Goal: Communication & Community: Answer question/provide support

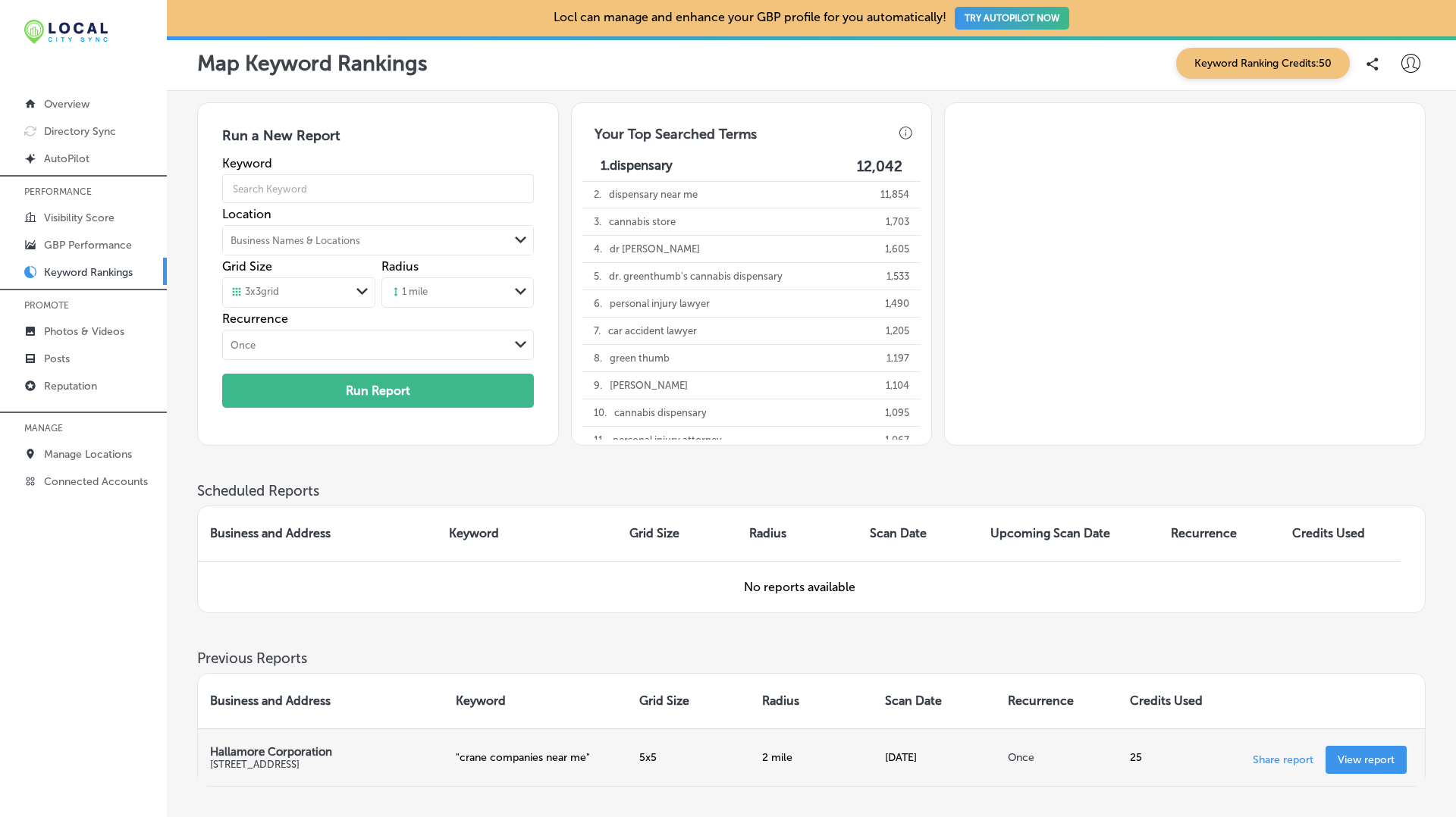
scroll to position [102, 0]
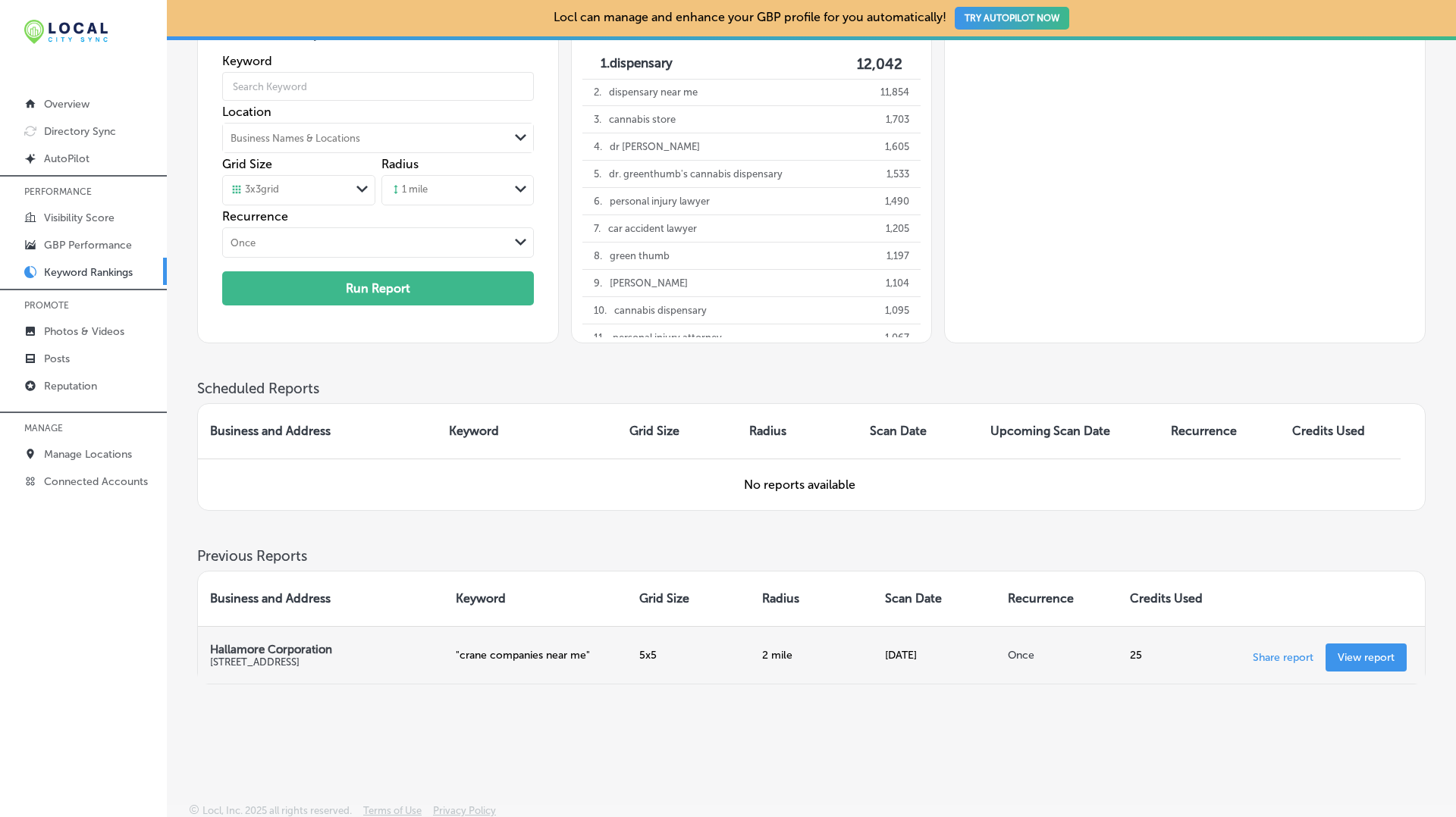
click at [1357, 653] on p "View report" at bounding box center [1366, 657] width 57 height 13
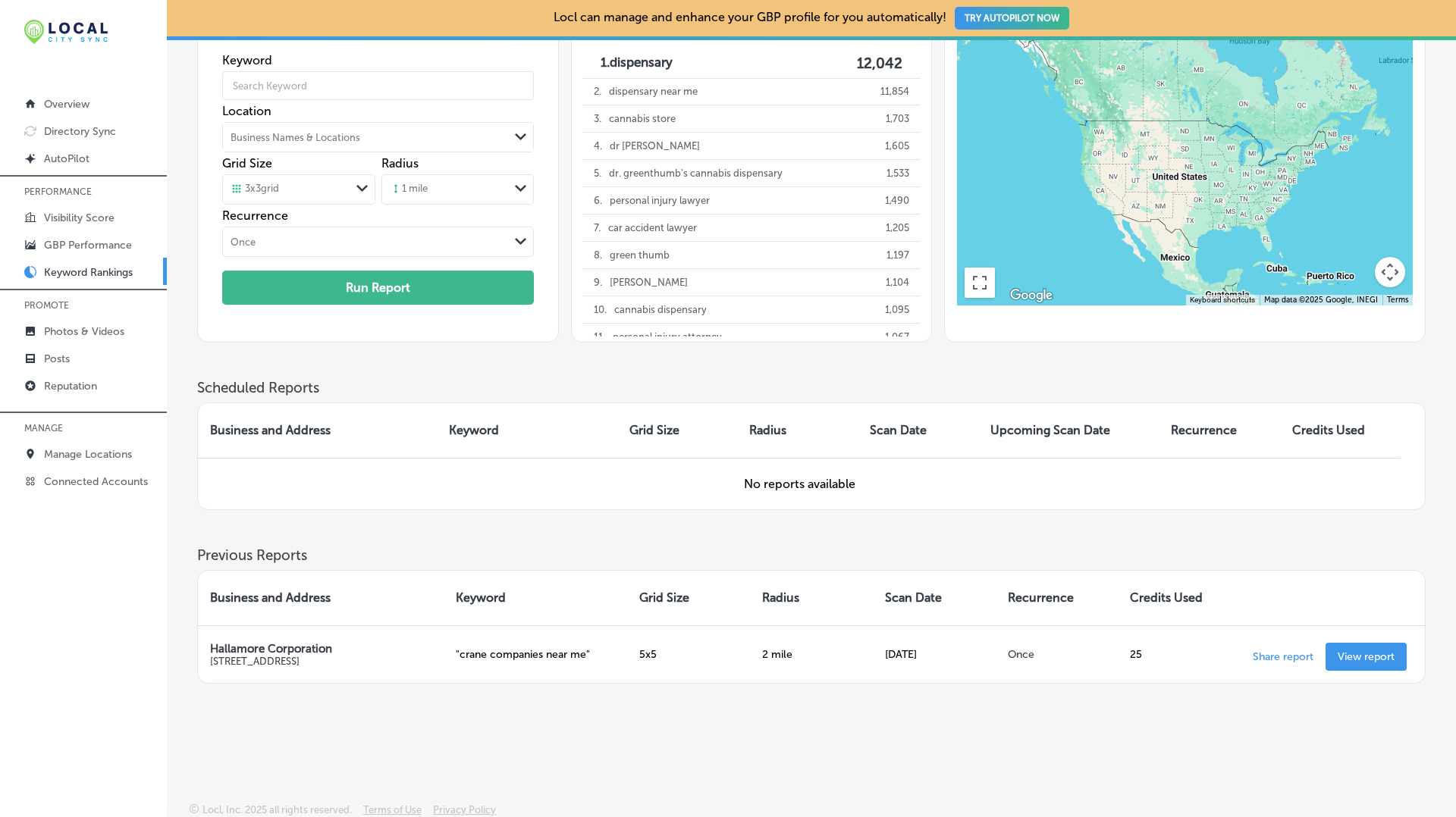
scroll to position [0, 0]
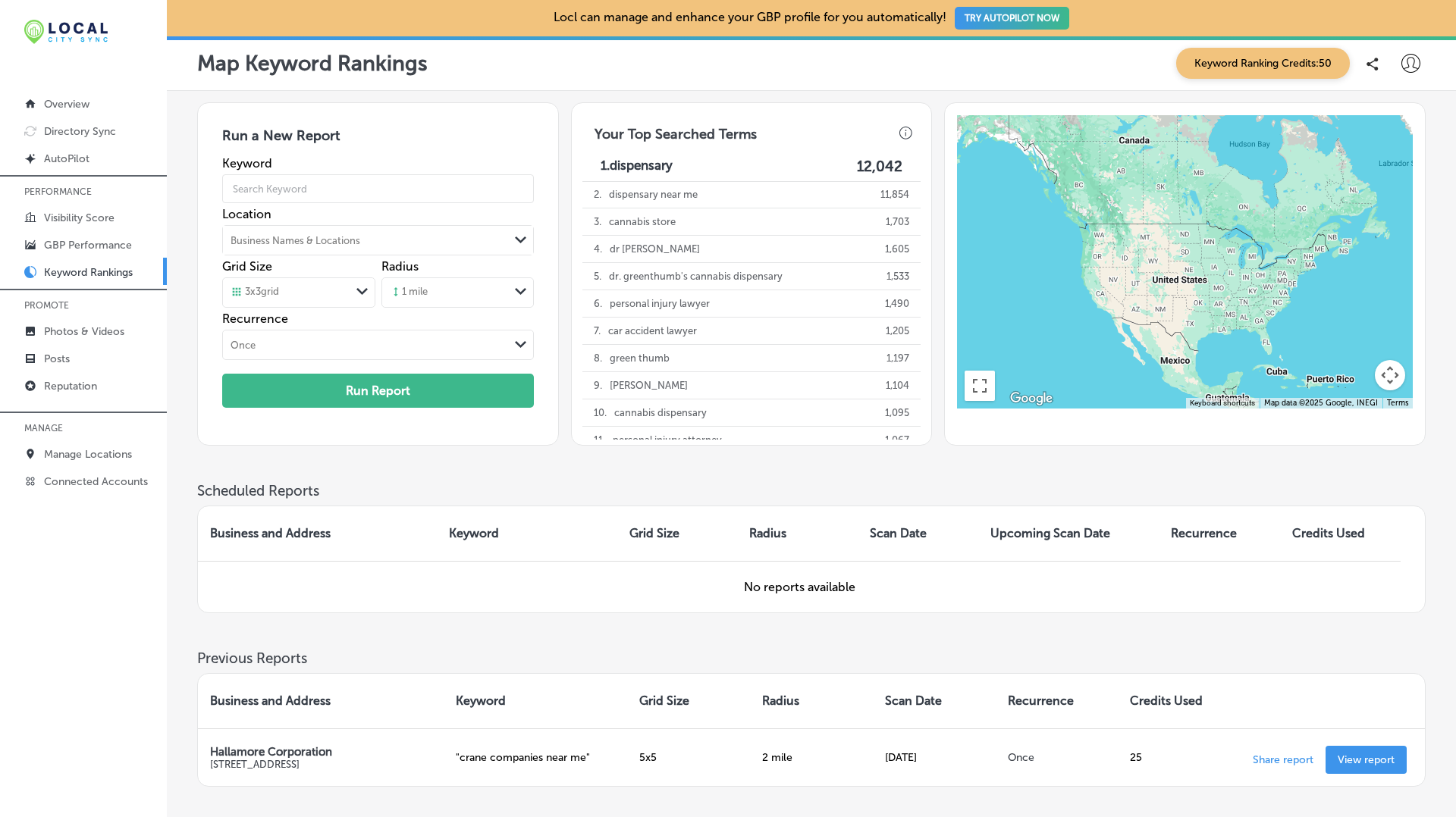
click at [1413, 60] on icon at bounding box center [1411, 63] width 19 height 19
click at [1281, 56] on div at bounding box center [728, 408] width 1456 height 817
click at [1274, 53] on span "Keyword Ranking Credits: 50" at bounding box center [1263, 63] width 173 height 31
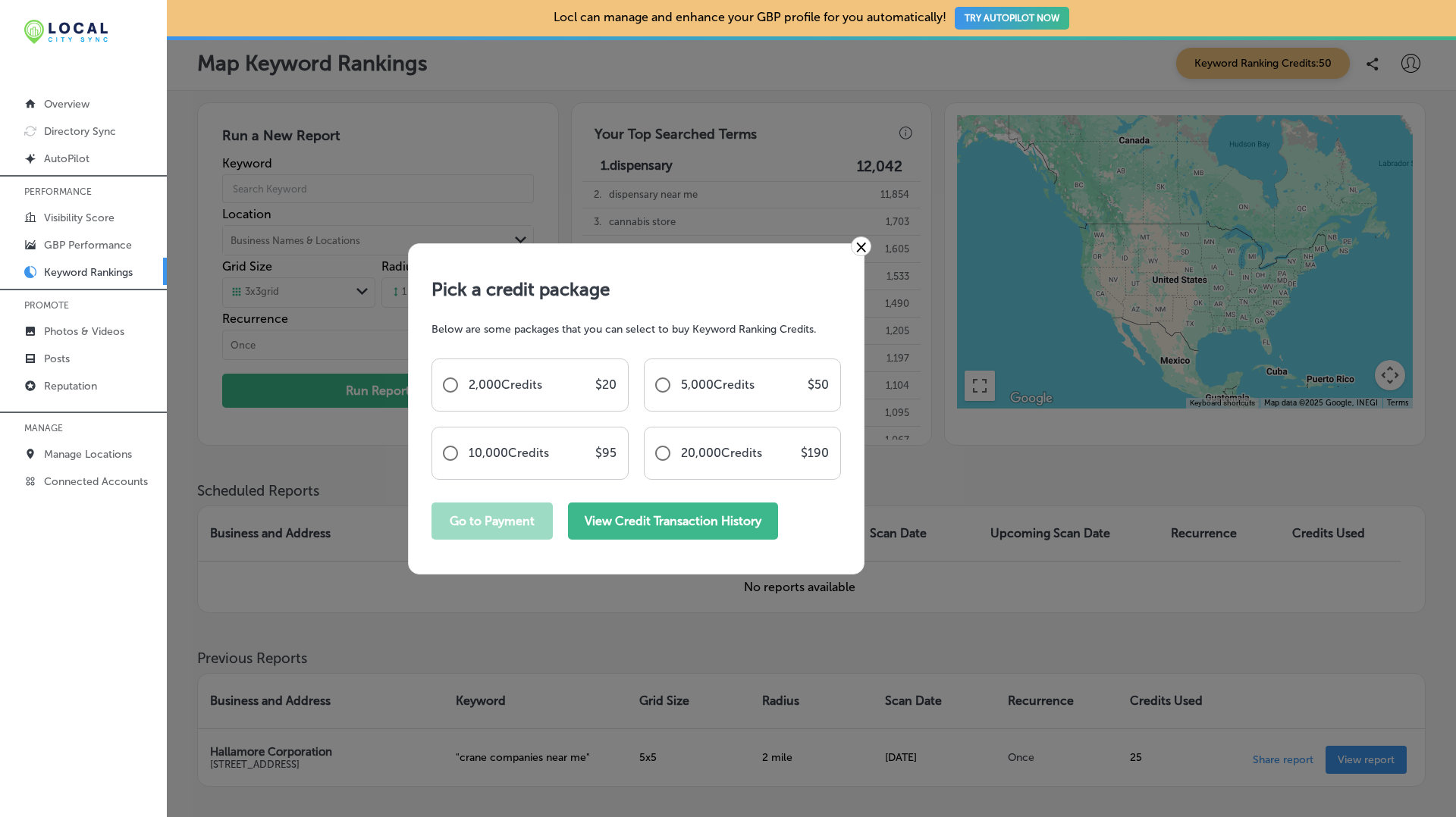
click at [685, 534] on button "View Credit Transaction History" at bounding box center [673, 521] width 210 height 37
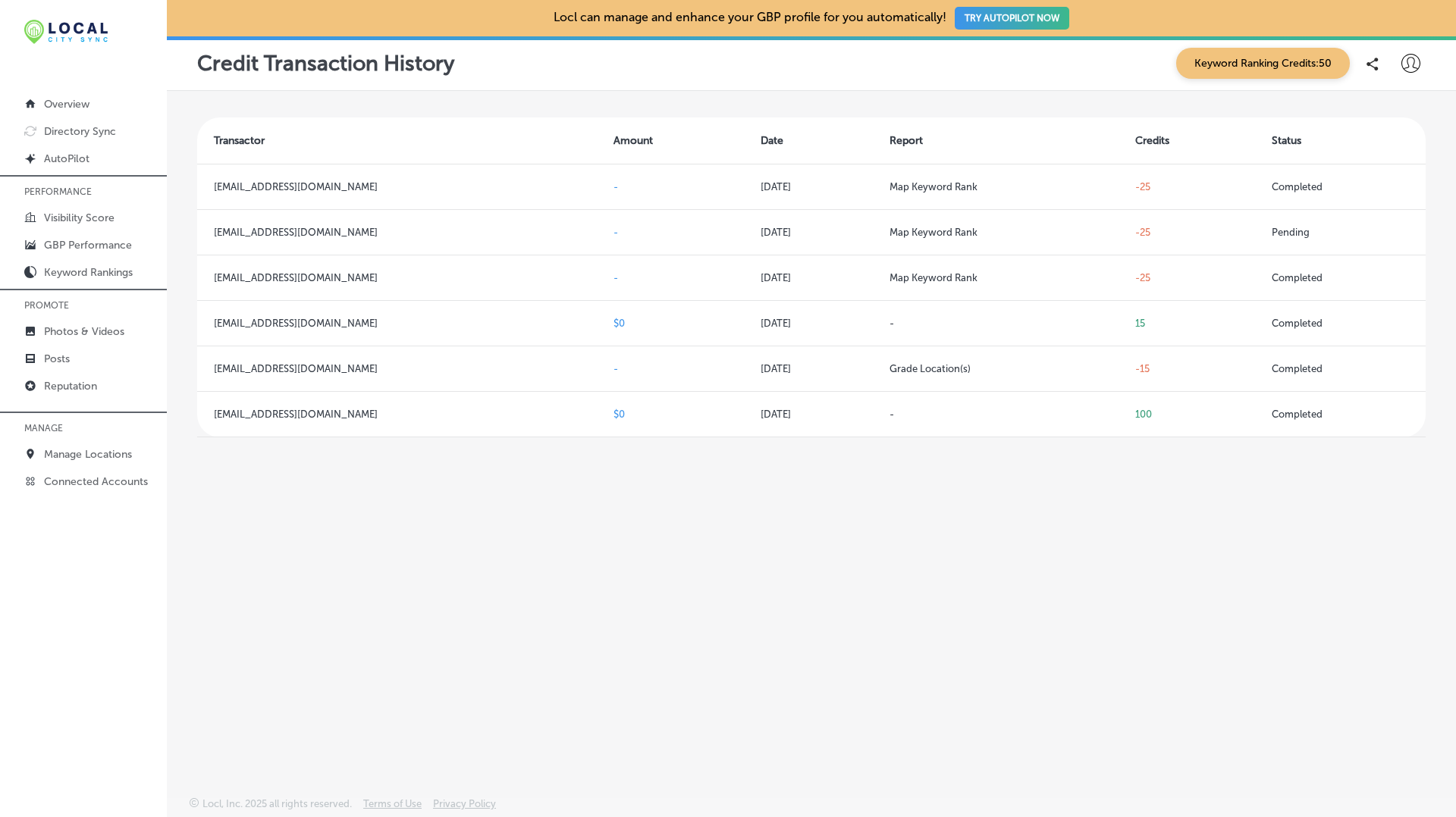
click at [1427, 61] on div "Credit Transaction History Keyword Ranking Credits: 50" at bounding box center [811, 64] width 1289 height 54
click at [1408, 63] on icon at bounding box center [1411, 63] width 19 height 19
click at [1374, 207] on li "Log Out" at bounding box center [1383, 196] width 105 height 35
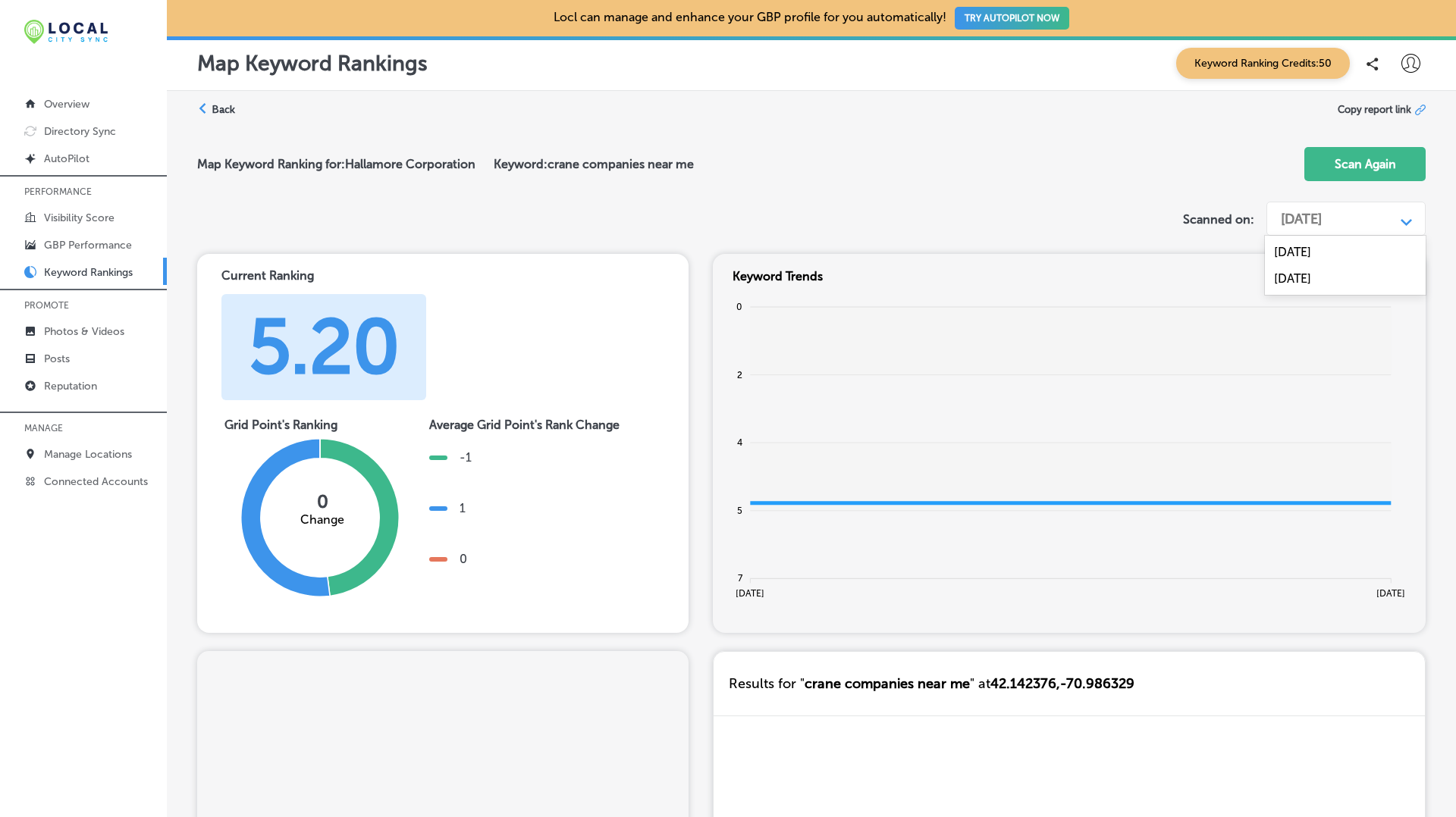
click at [1312, 218] on div "[DATE]" at bounding box center [1301, 219] width 41 height 17
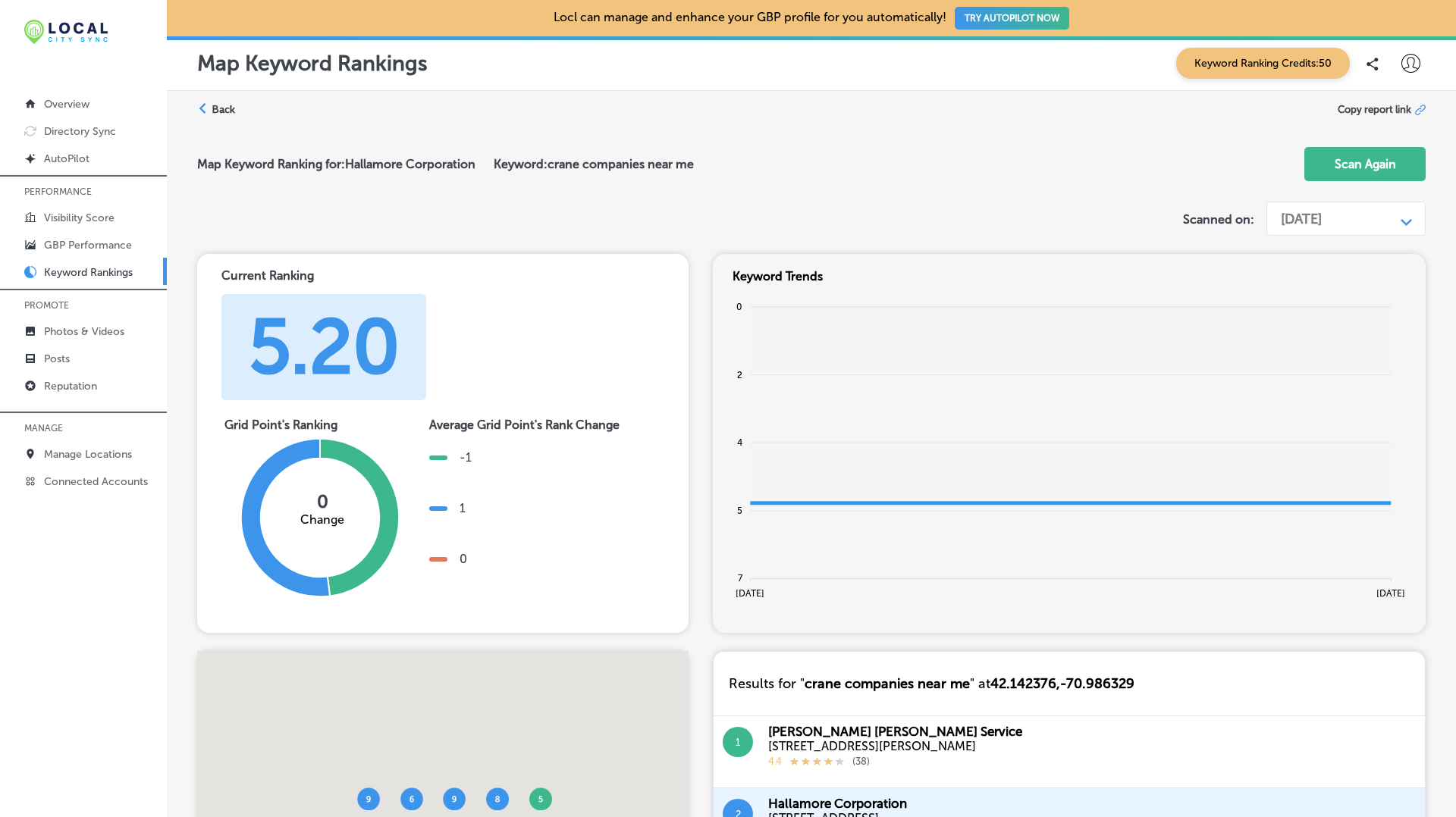
click at [970, 159] on div "Map Keyword Ranking for: Hallamore Corporation Keyword: crane companies near me…" at bounding box center [811, 165] width 1229 height 60
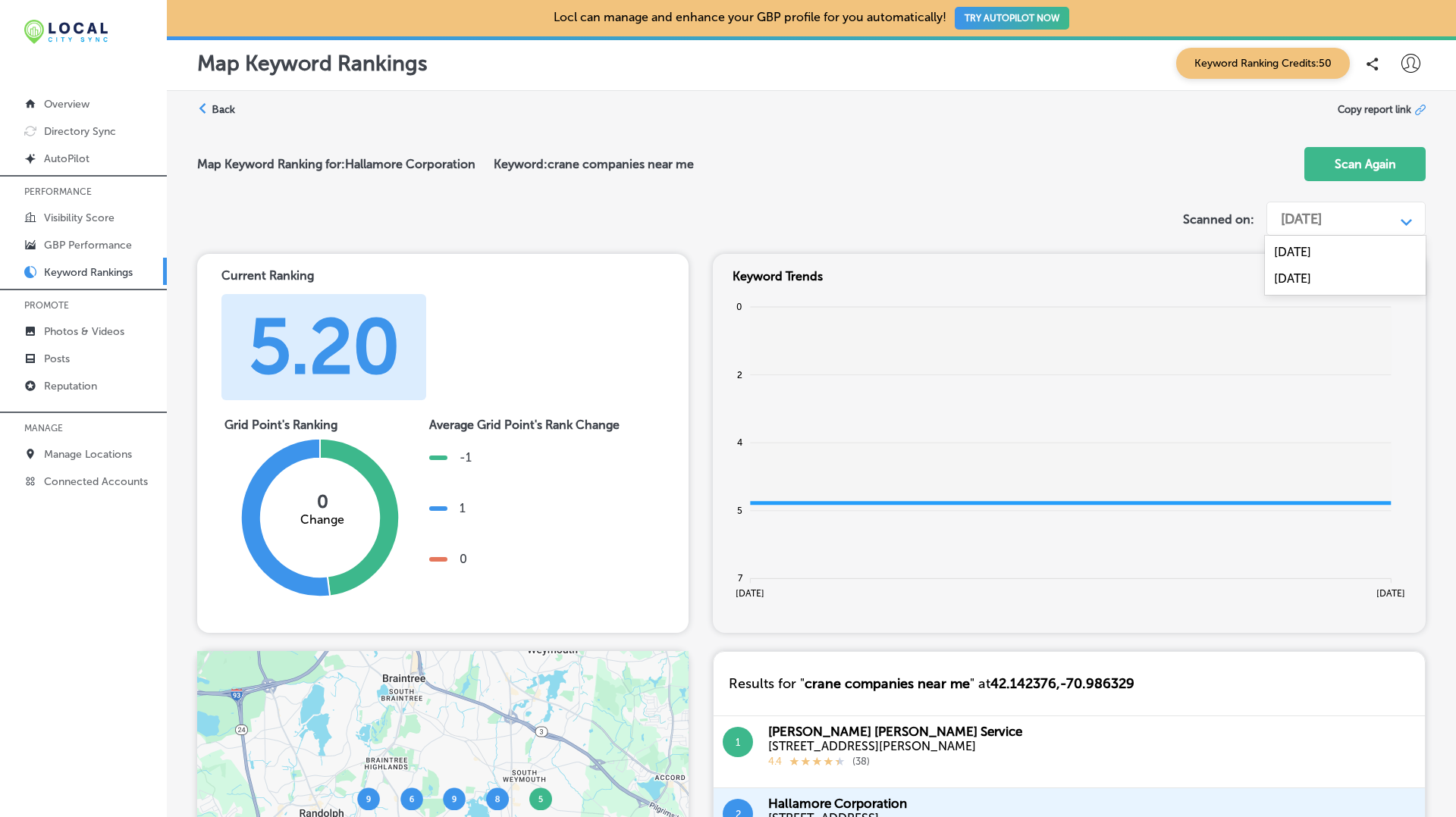
click at [1333, 207] on div "[DATE]" at bounding box center [1334, 219] width 122 height 29
click at [1309, 248] on div "[DATE]" at bounding box center [1345, 252] width 161 height 26
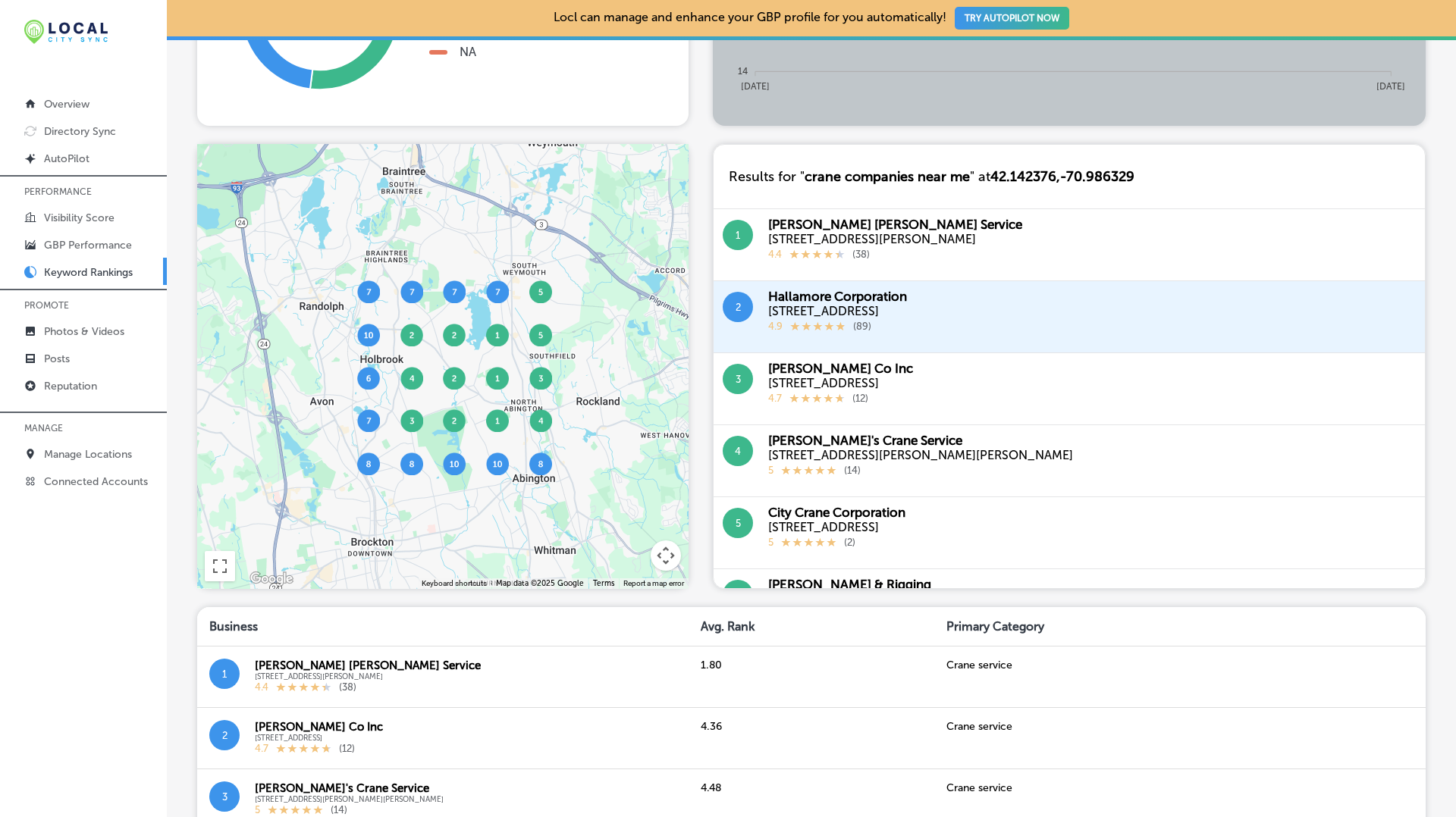
scroll to position [507, 0]
click at [502, 298] on img at bounding box center [498, 292] width 23 height 23
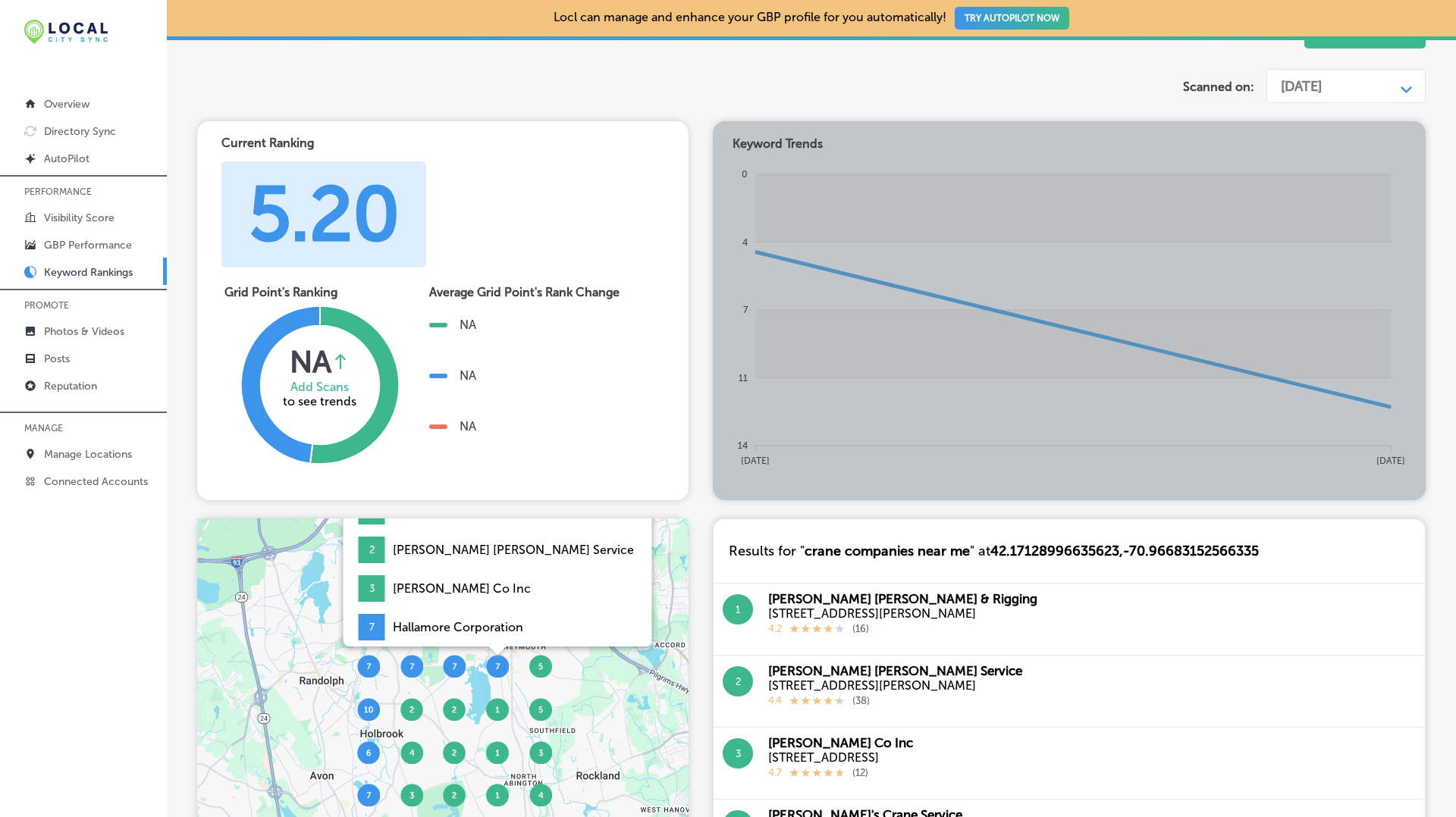
scroll to position [0, 0]
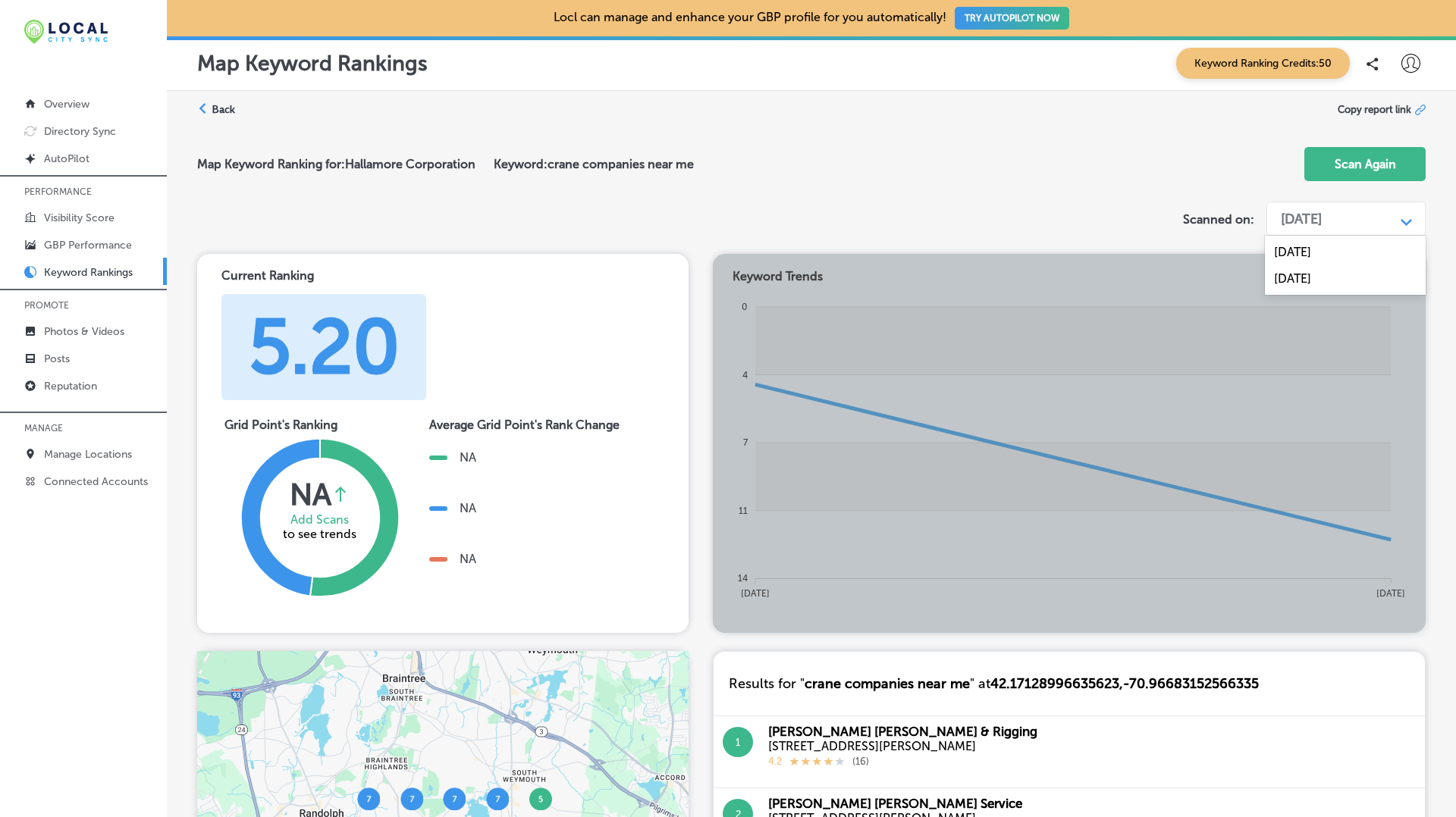
click at [1312, 216] on div "Sep 30, 2024" at bounding box center [1301, 219] width 41 height 17
click at [1288, 281] on div "Aug 21, 2025" at bounding box center [1345, 278] width 161 height 26
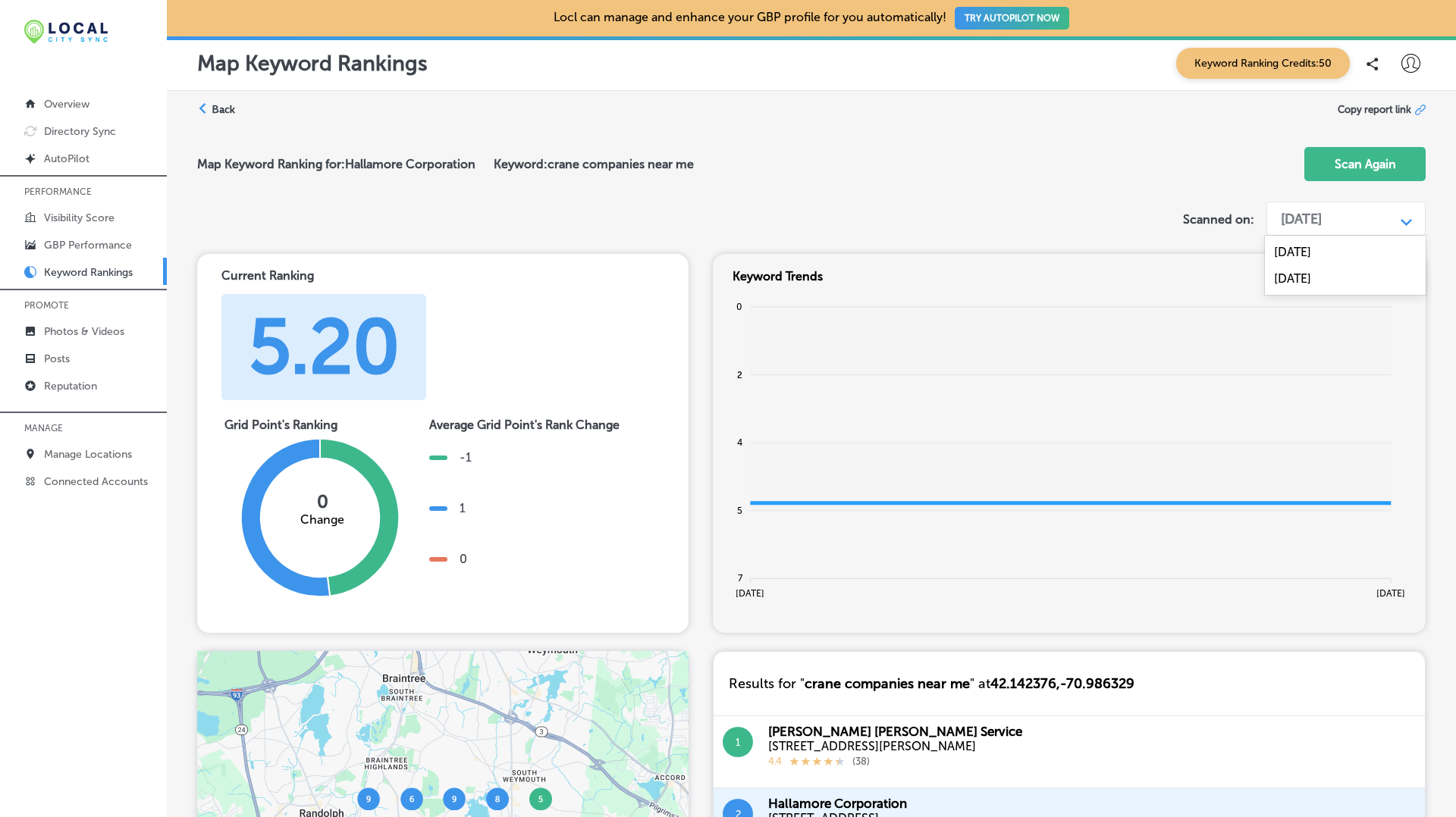
click at [1287, 219] on div "Aug 21, 2025" at bounding box center [1301, 219] width 41 height 17
click at [1281, 252] on div "Sep 30, 2024" at bounding box center [1345, 252] width 161 height 26
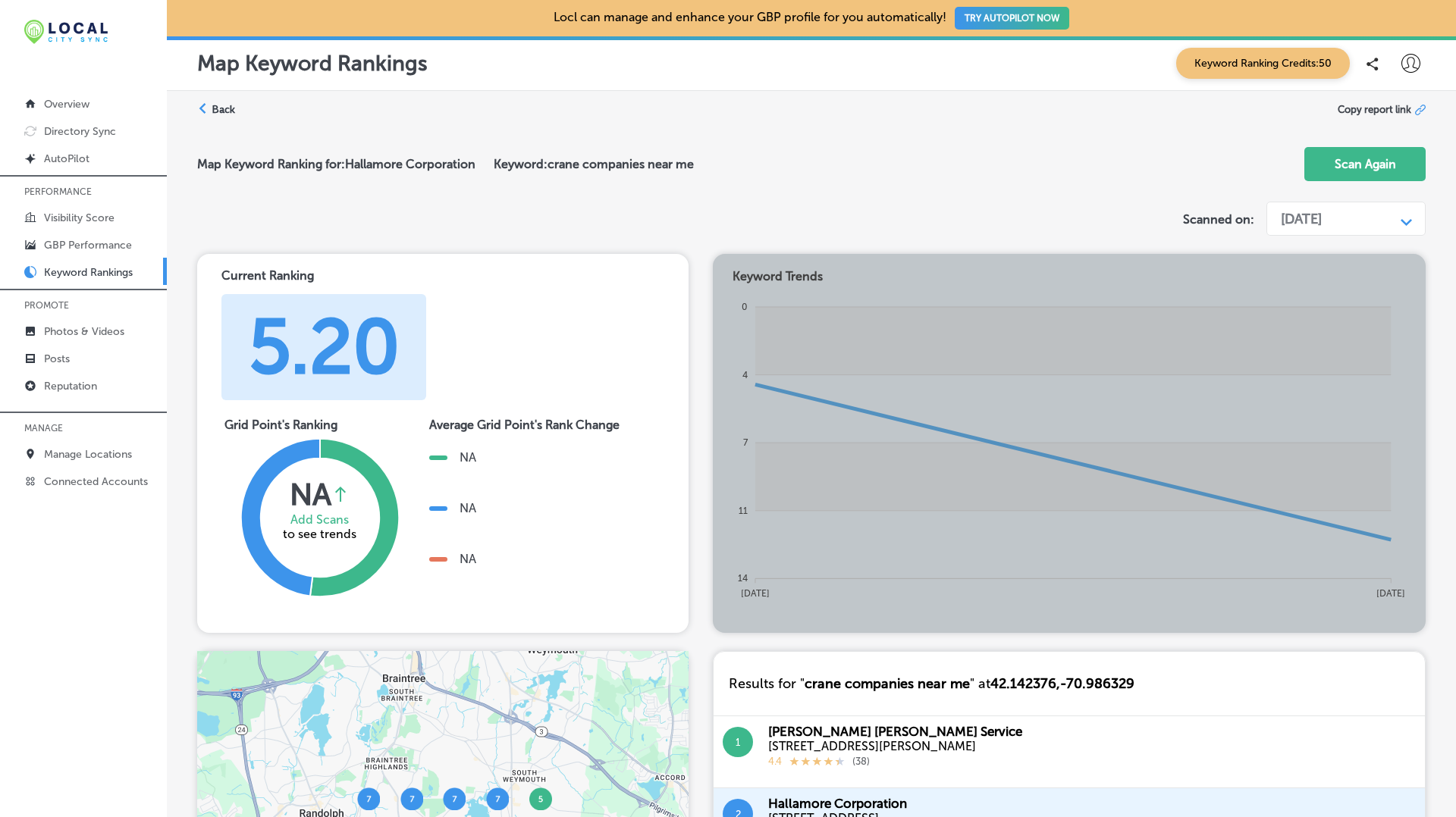
click at [1322, 216] on div "Sep 30, 2024" at bounding box center [1301, 219] width 41 height 17
click at [1325, 275] on div "Aug 21, 2025" at bounding box center [1345, 278] width 161 height 26
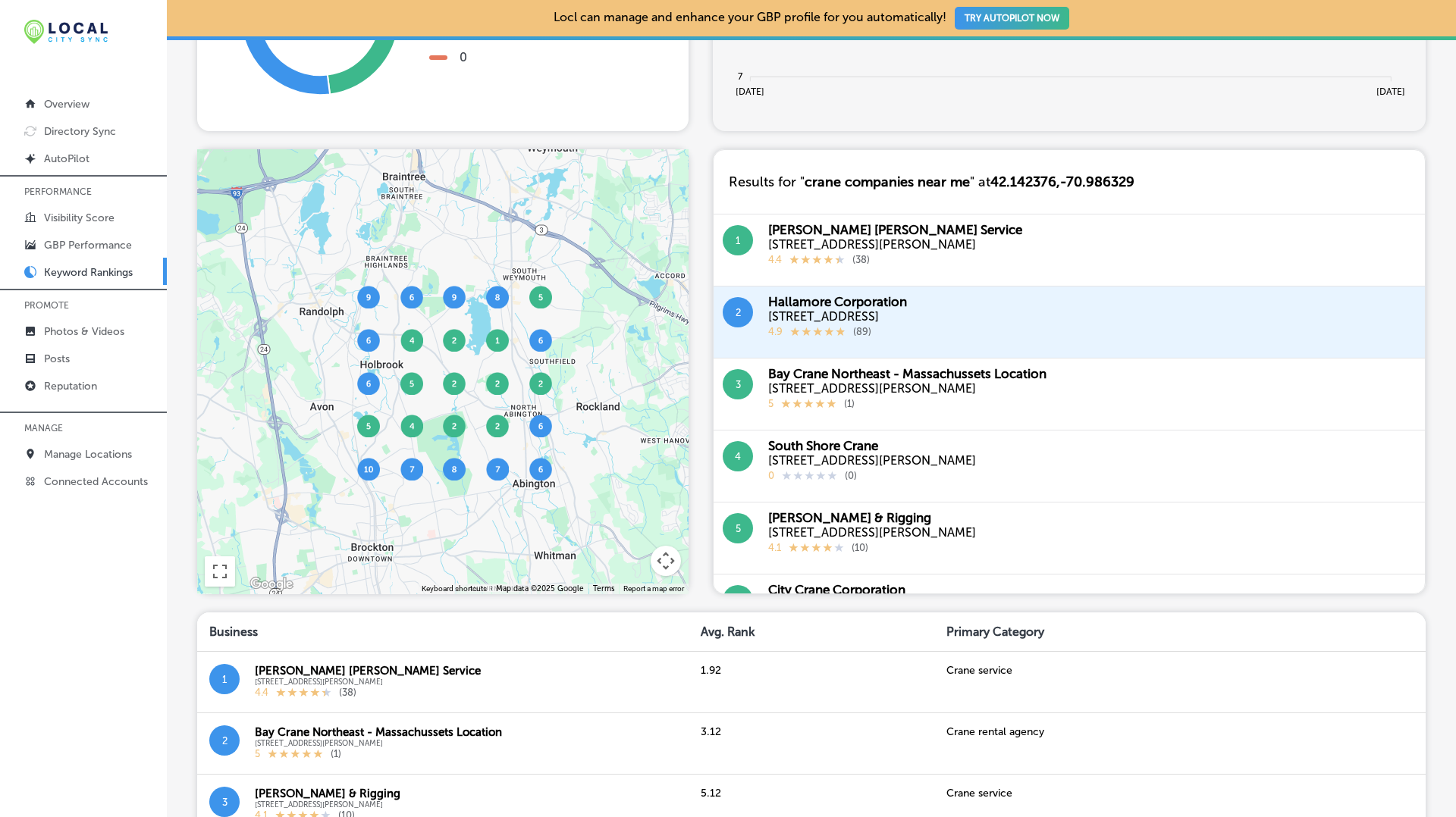
scroll to position [483, 0]
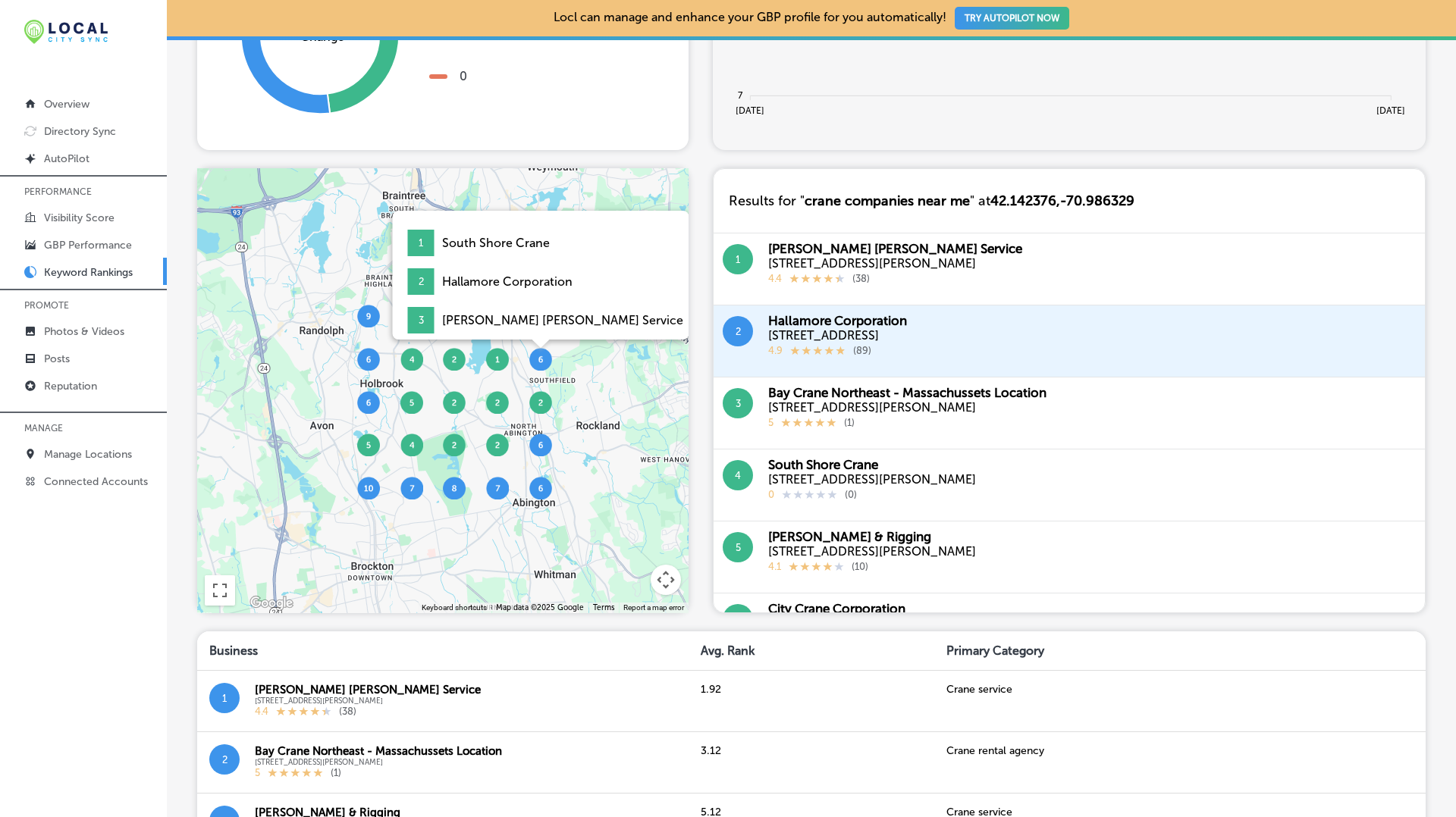
click at [544, 360] on img at bounding box center [540, 359] width 23 height 23
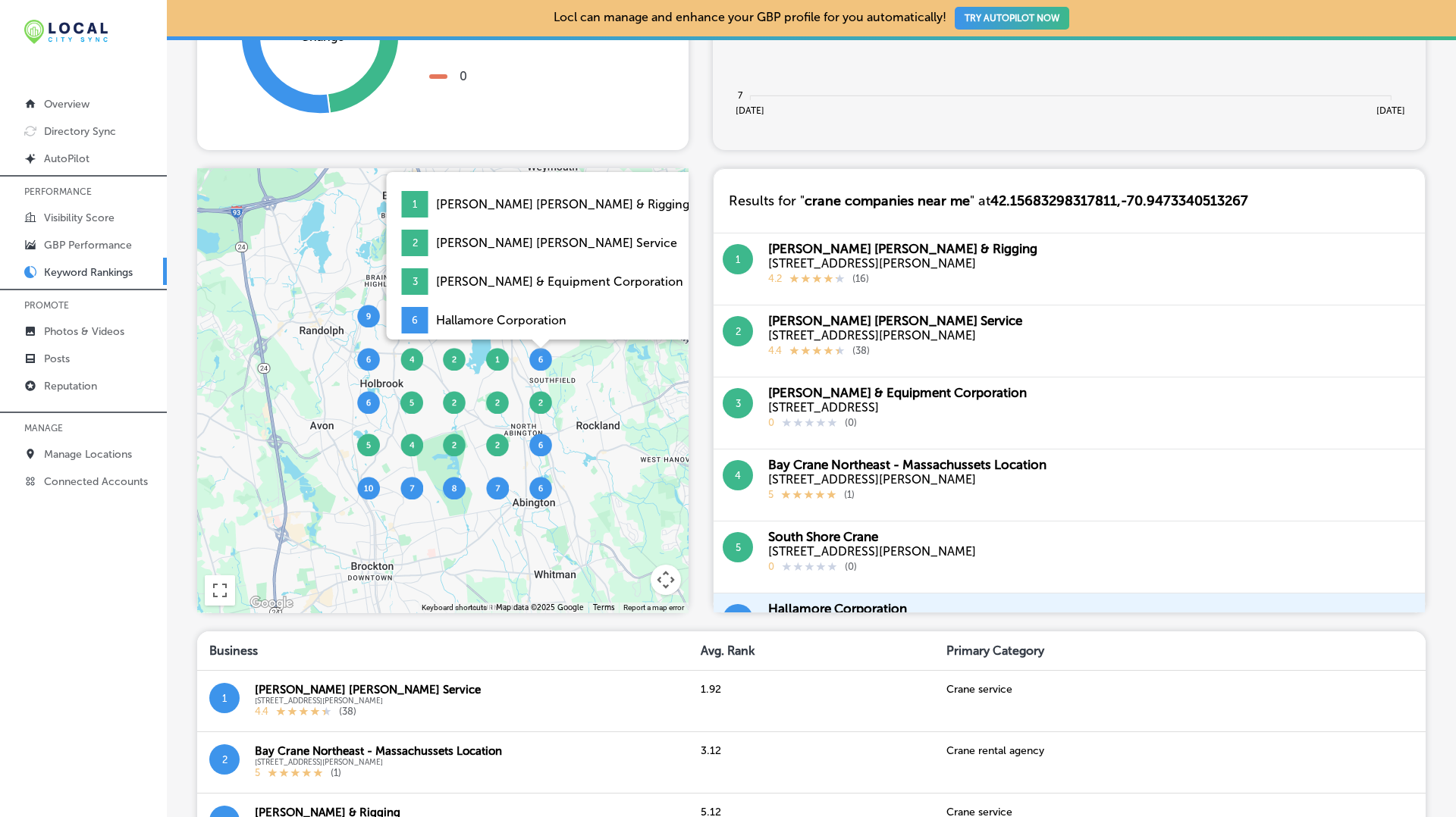
scroll to position [0, 0]
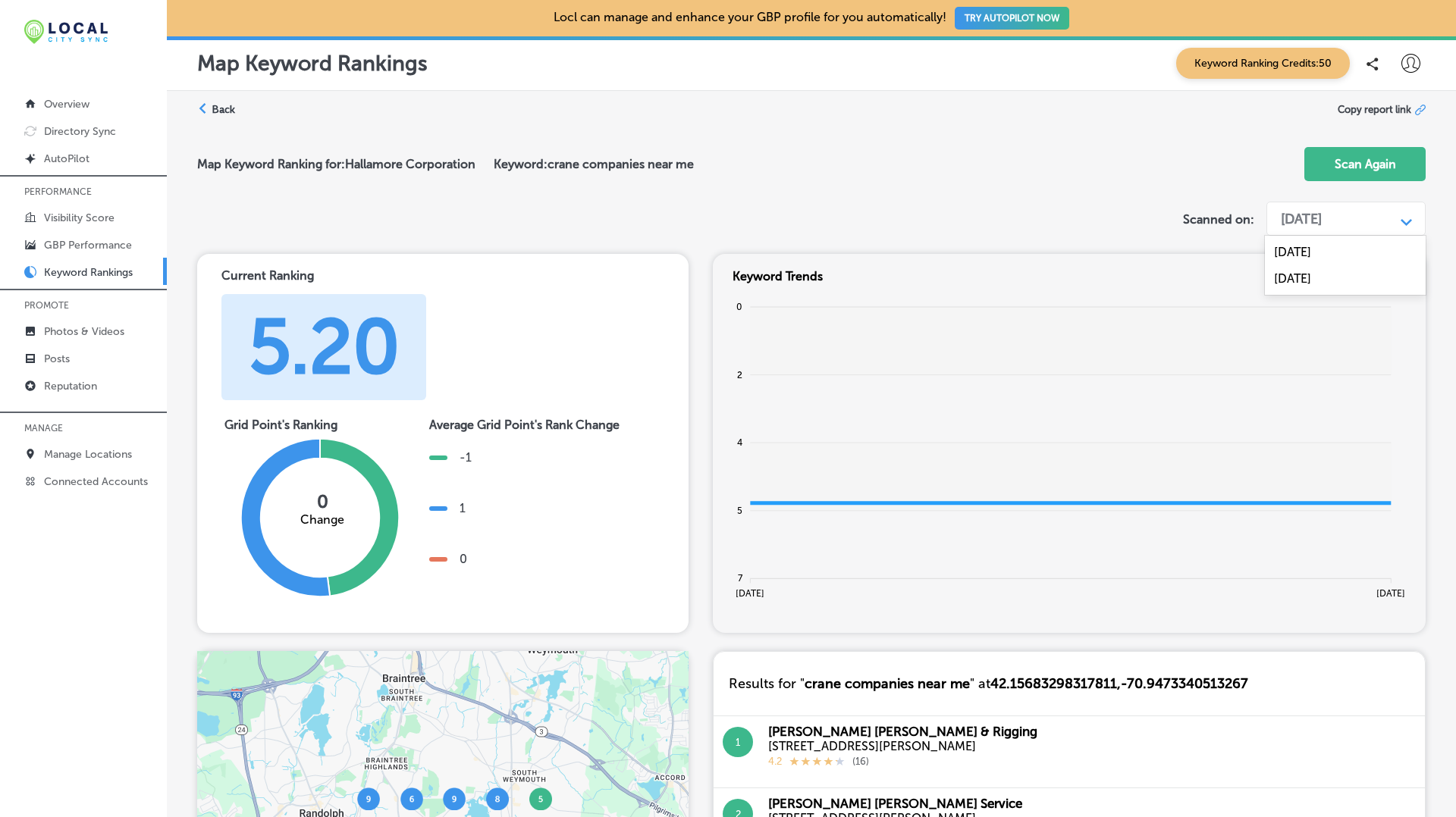
click at [1347, 227] on div "Aug 21, 2025" at bounding box center [1334, 219] width 122 height 29
click at [1301, 248] on div "Sep 30, 2024" at bounding box center [1345, 252] width 161 height 26
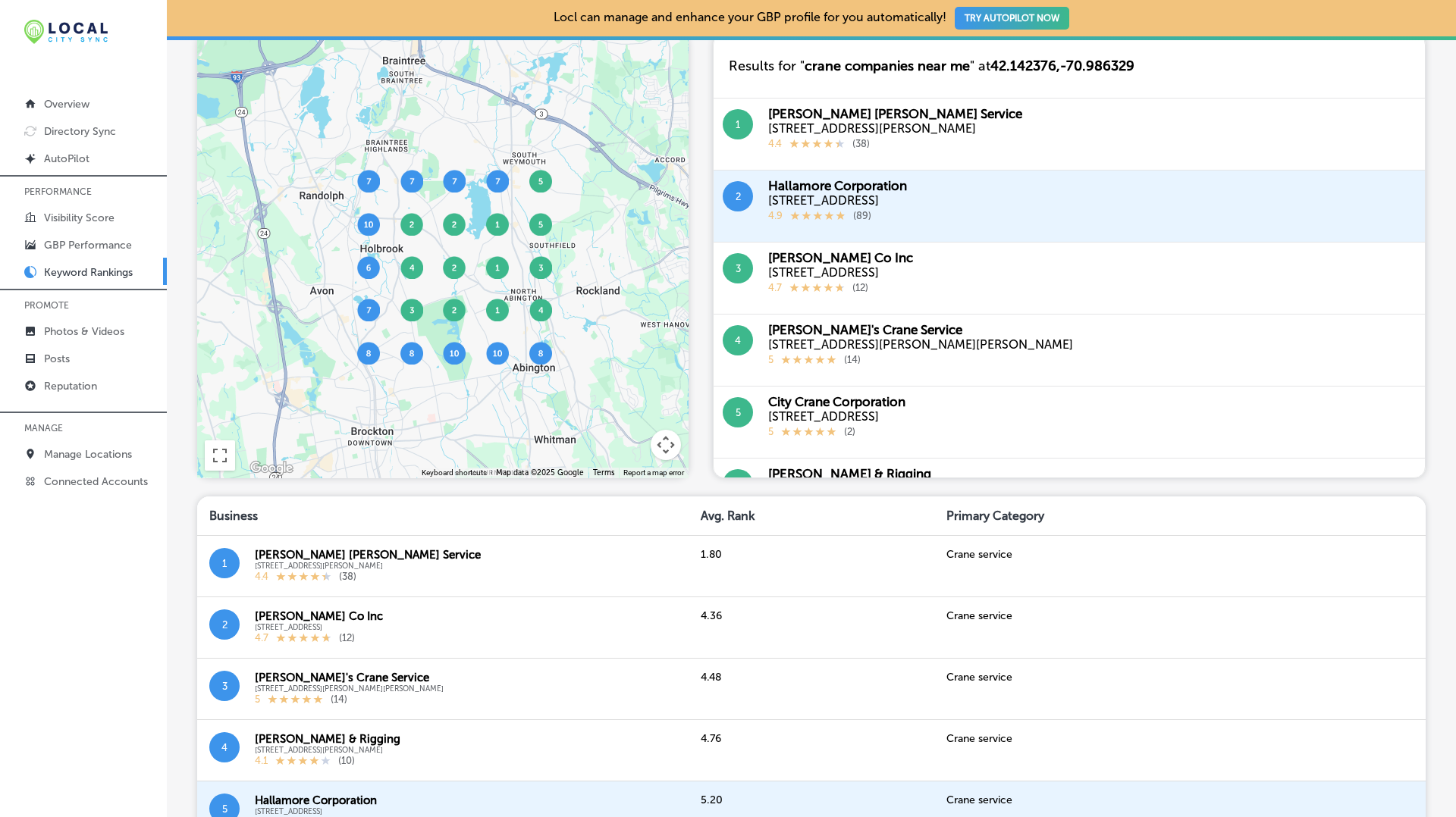
scroll to position [611, 0]
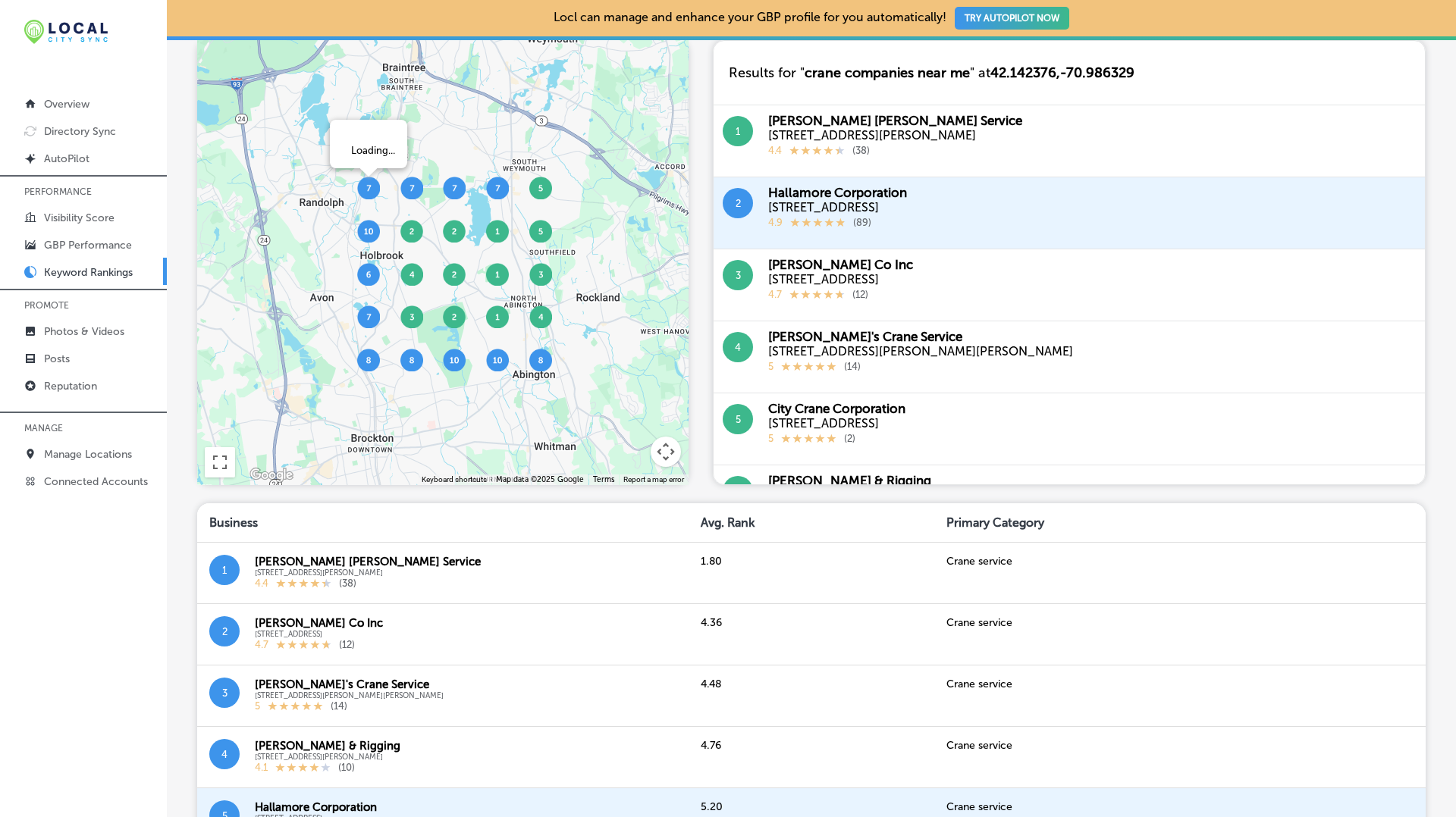
click at [366, 196] on img at bounding box center [368, 188] width 23 height 23
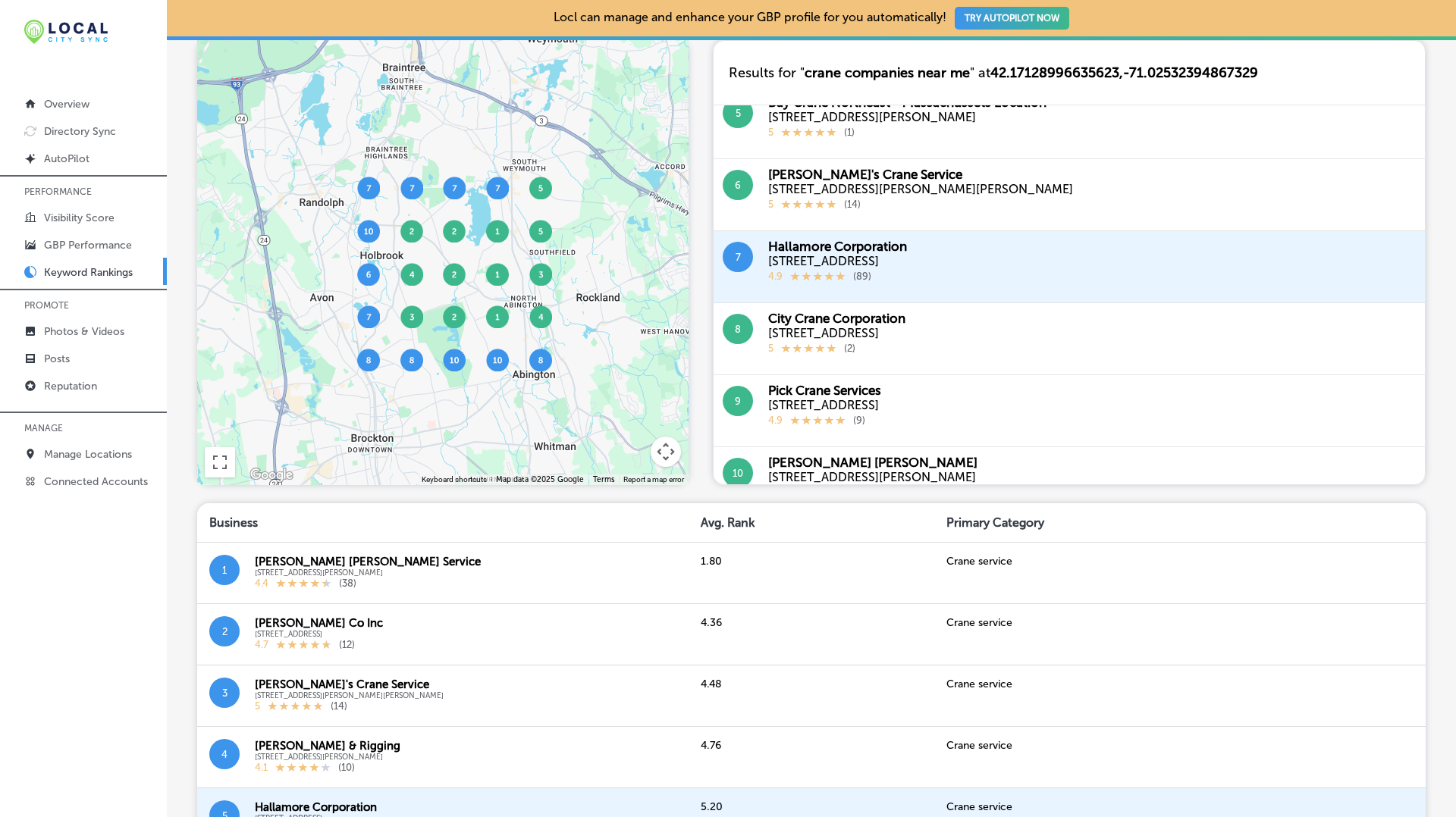
scroll to position [0, 0]
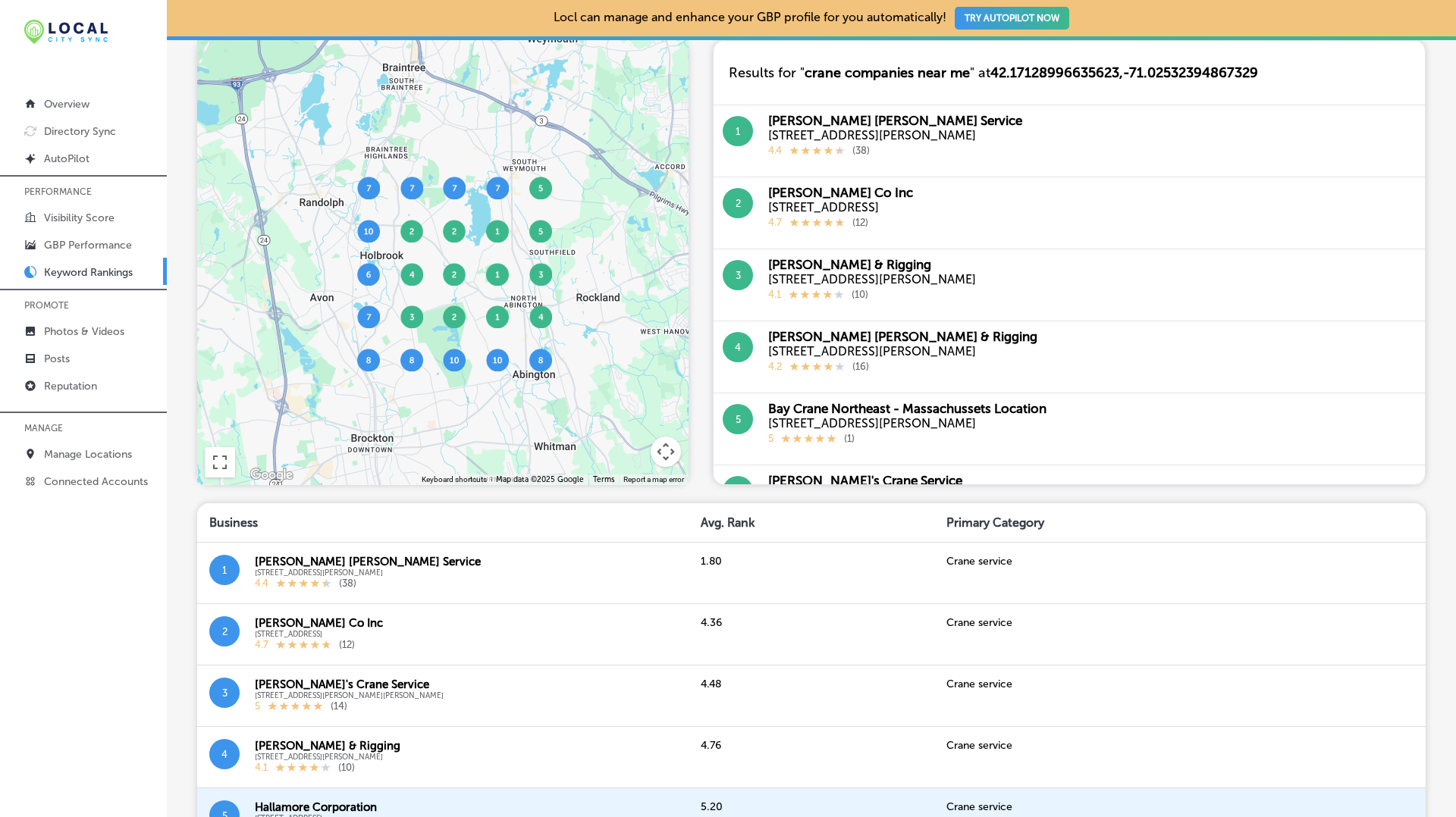
click at [409, 198] on img at bounding box center [412, 188] width 23 height 23
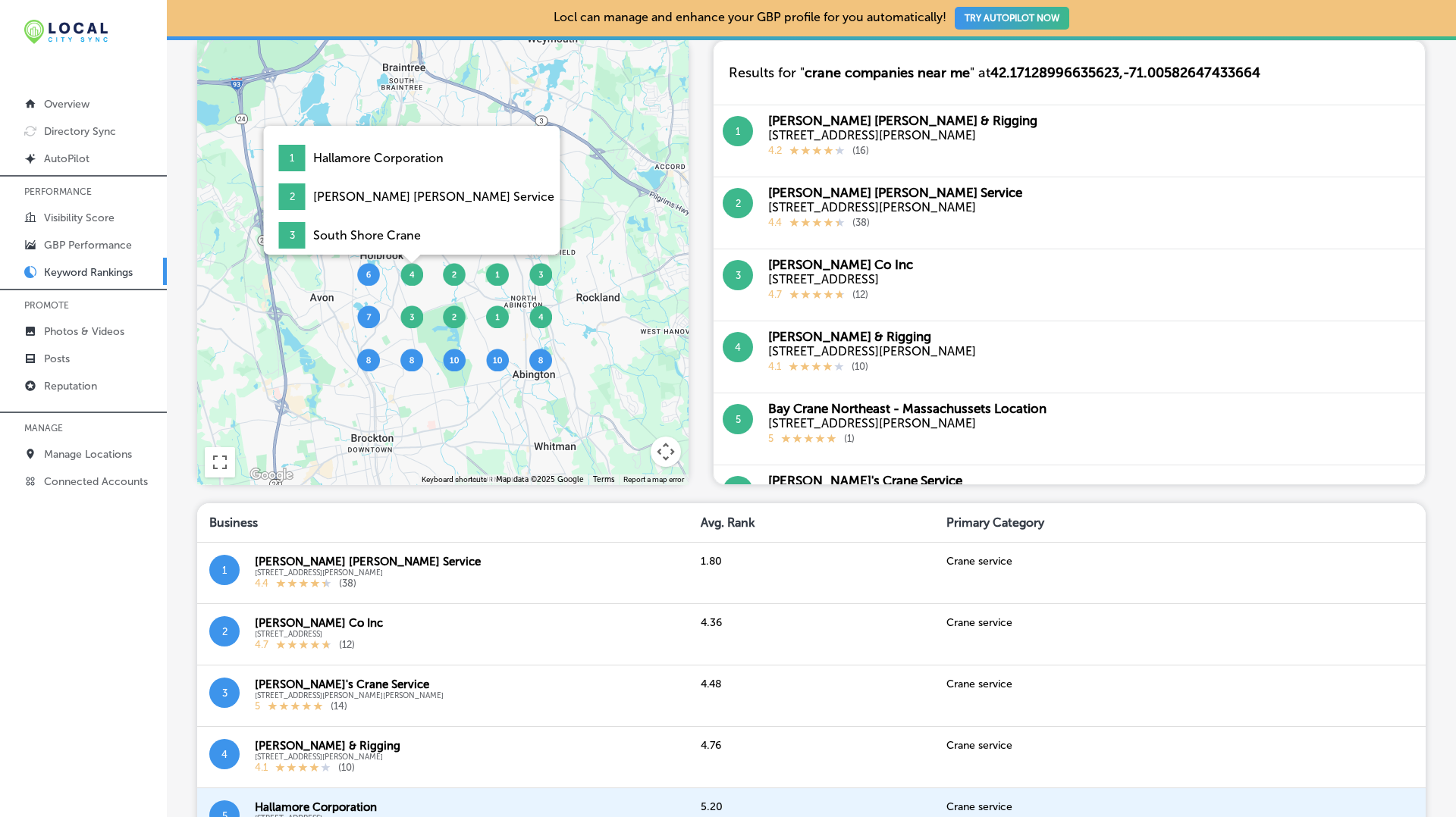
click at [412, 280] on img at bounding box center [412, 274] width 23 height 23
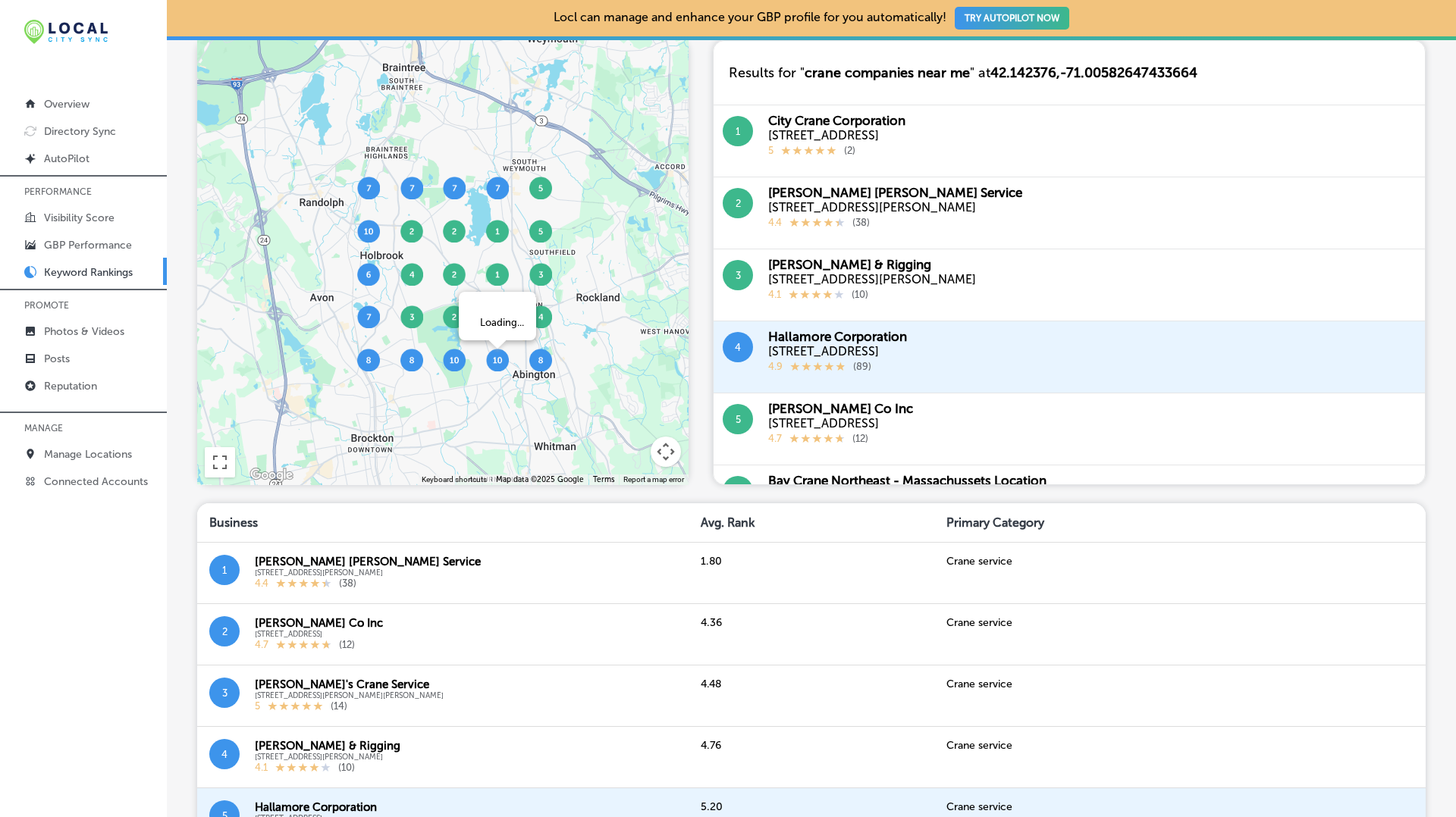
click at [499, 367] on img at bounding box center [498, 360] width 23 height 23
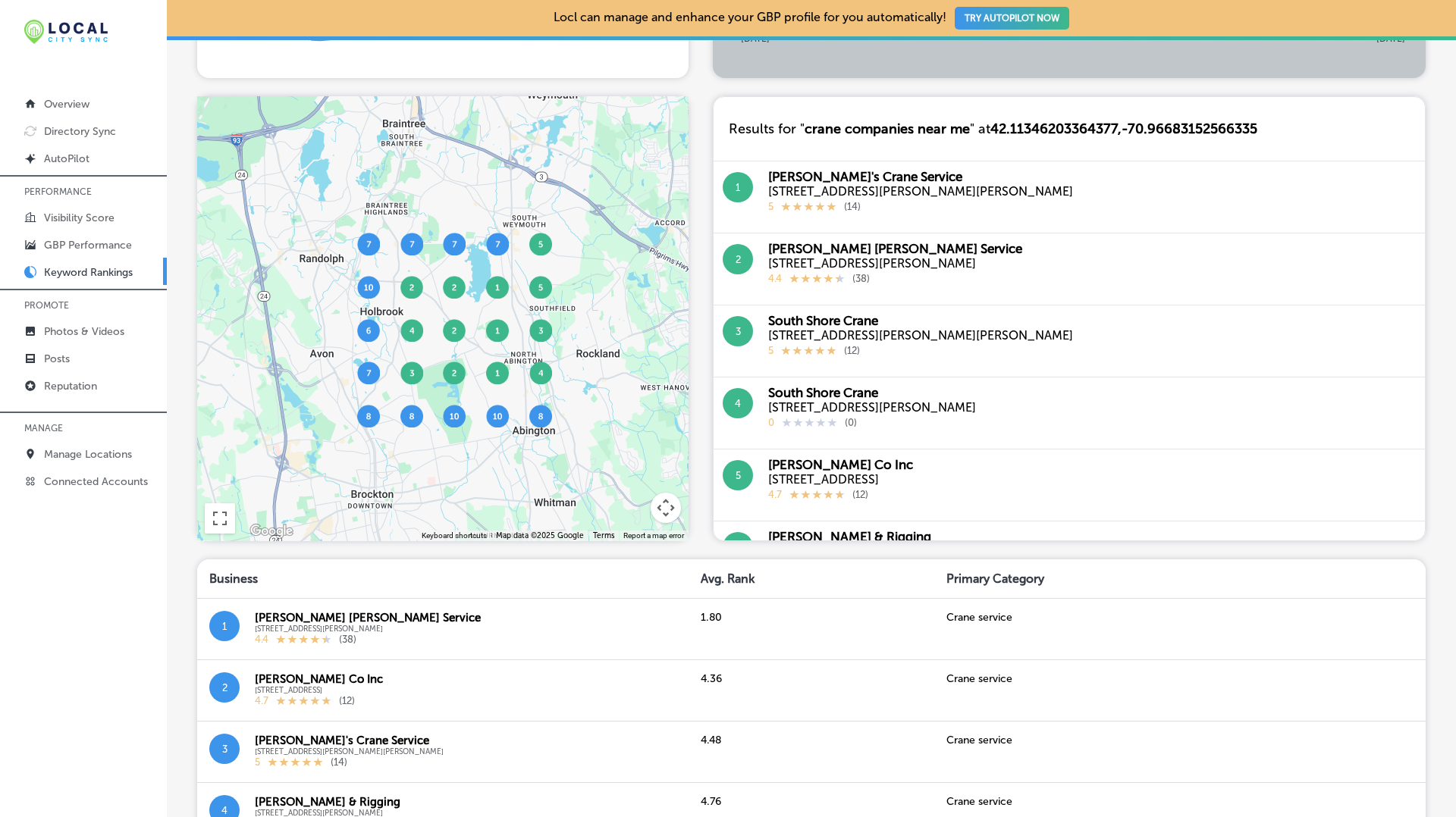
scroll to position [556, 0]
click at [369, 428] on div "To navigate, press the arrow keys." at bounding box center [443, 317] width 492 height 445
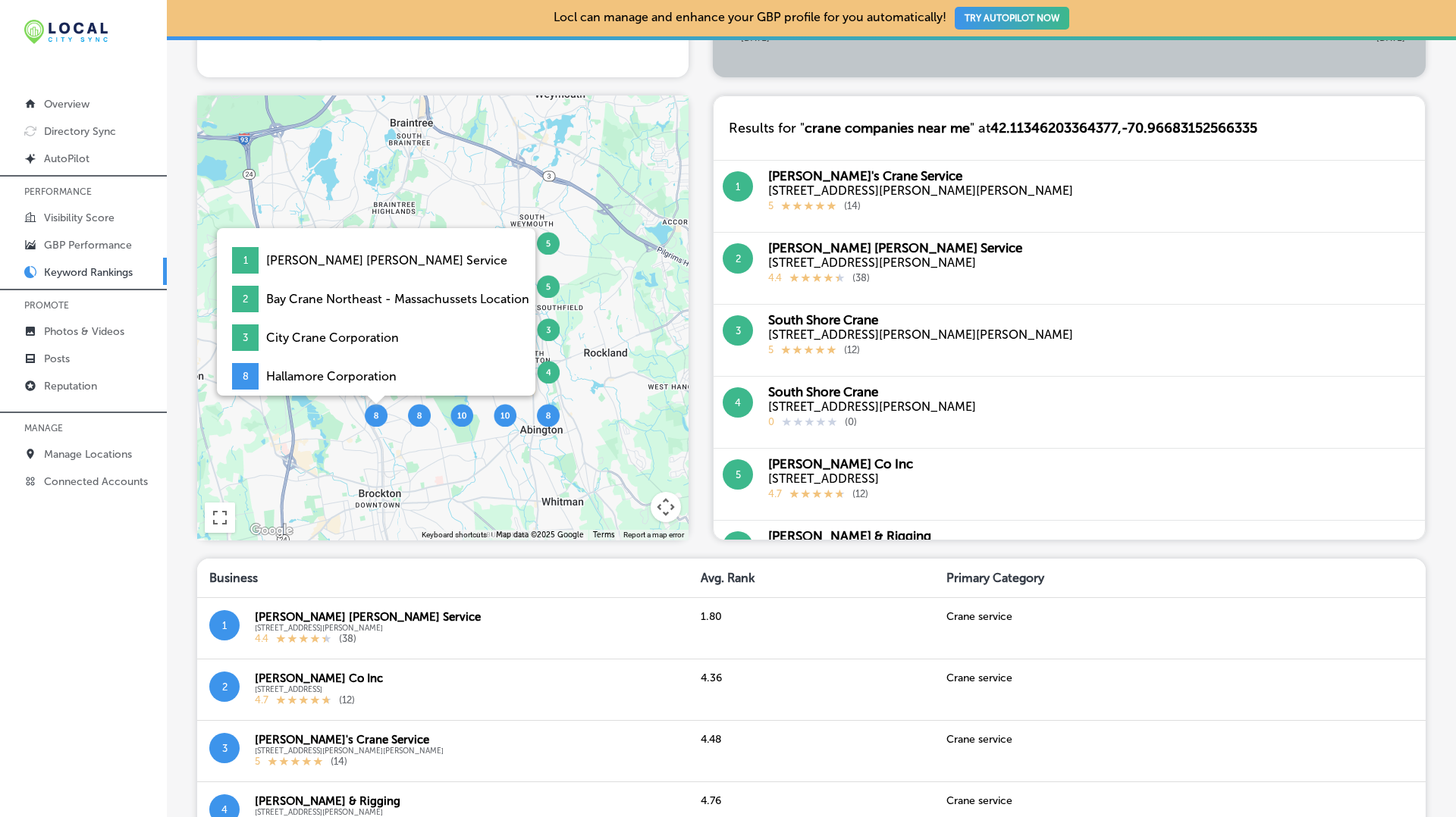
click at [369, 418] on div "1 CJ Shaughnessy Crane Service 2 Bay Crane Northeast - Massachussets Location 3…" at bounding box center [443, 317] width 492 height 445
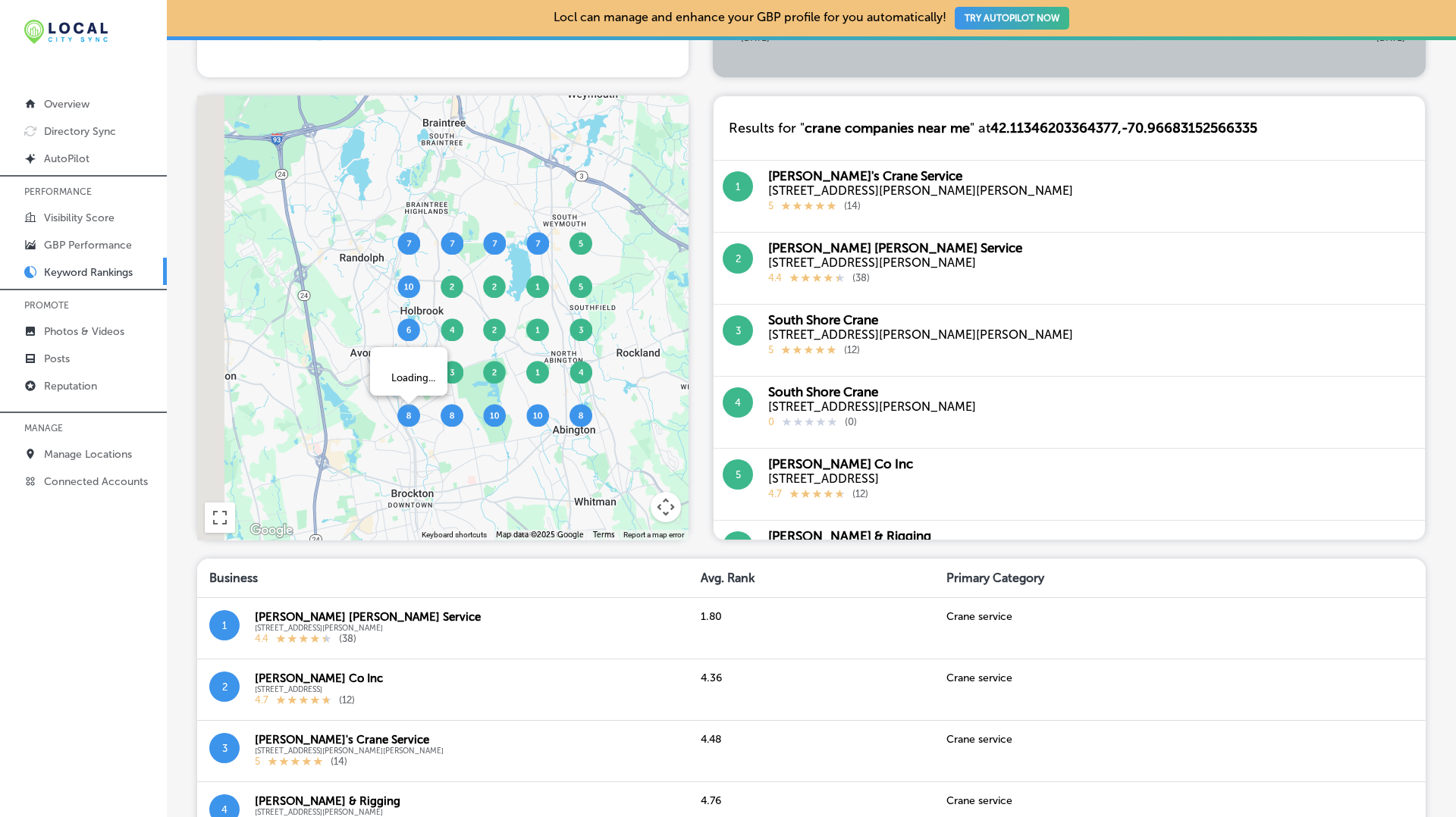
click at [410, 420] on img at bounding box center [408, 415] width 23 height 23
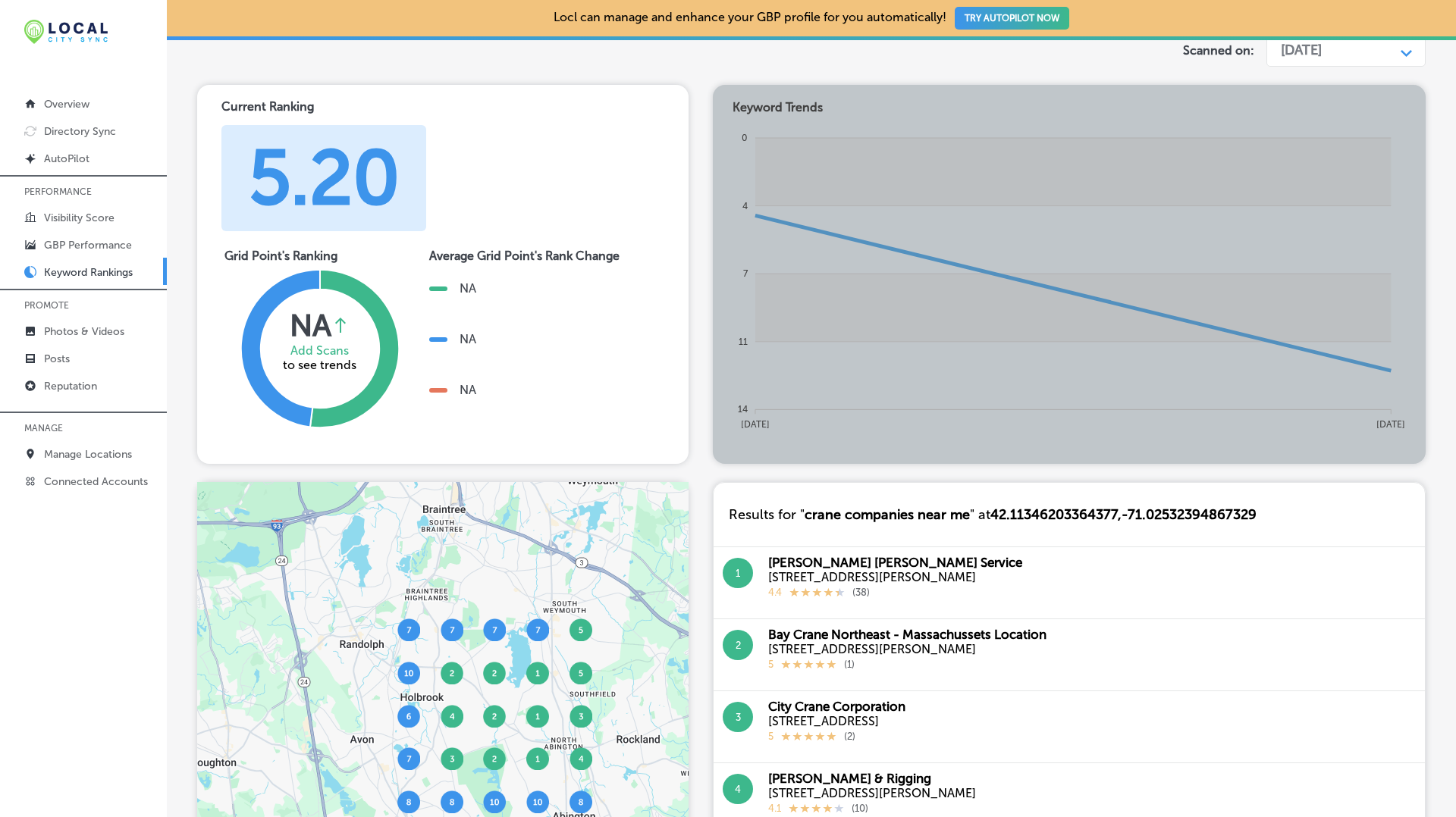
scroll to position [0, 0]
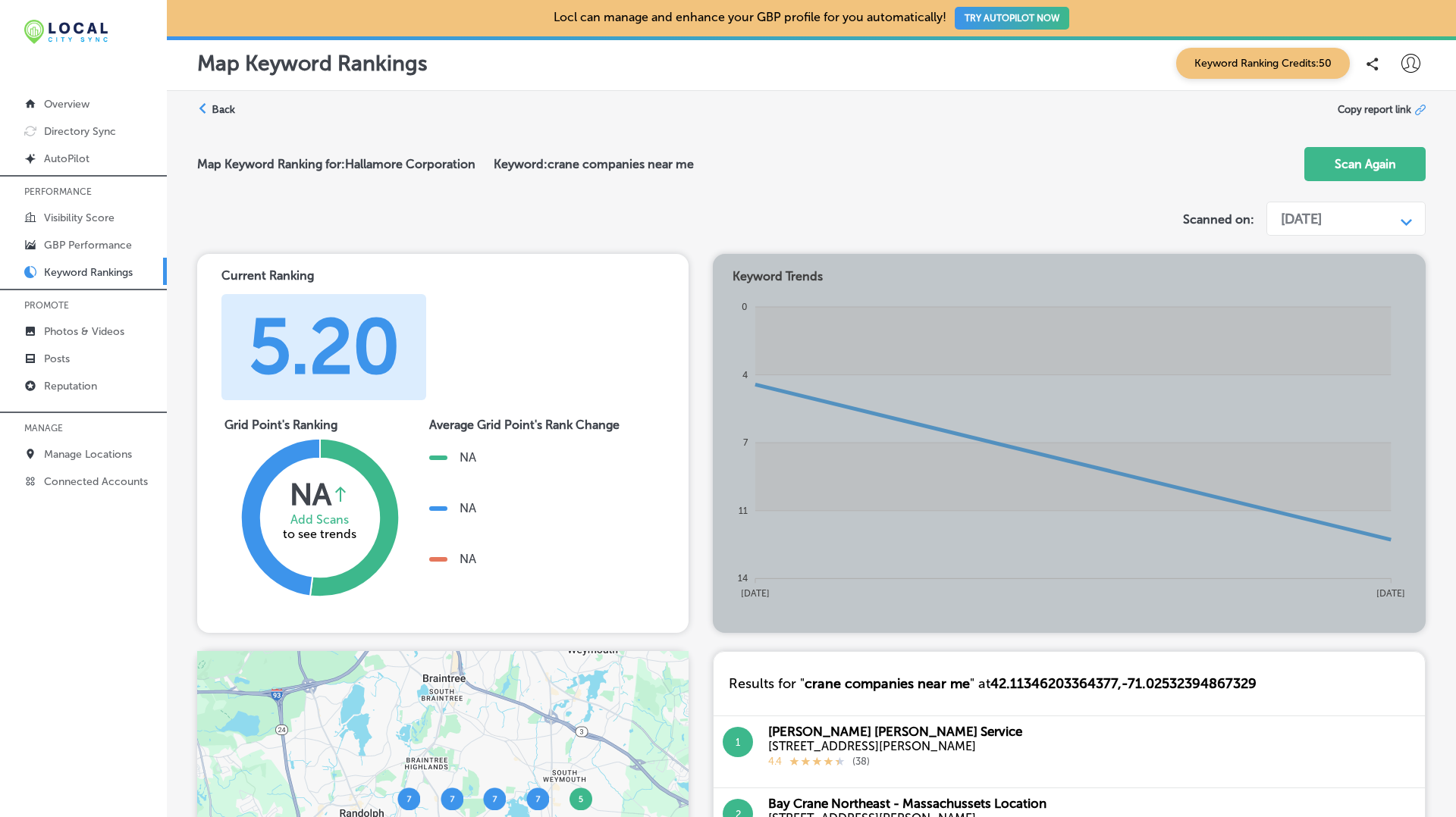
click at [1418, 67] on icon at bounding box center [1411, 63] width 19 height 19
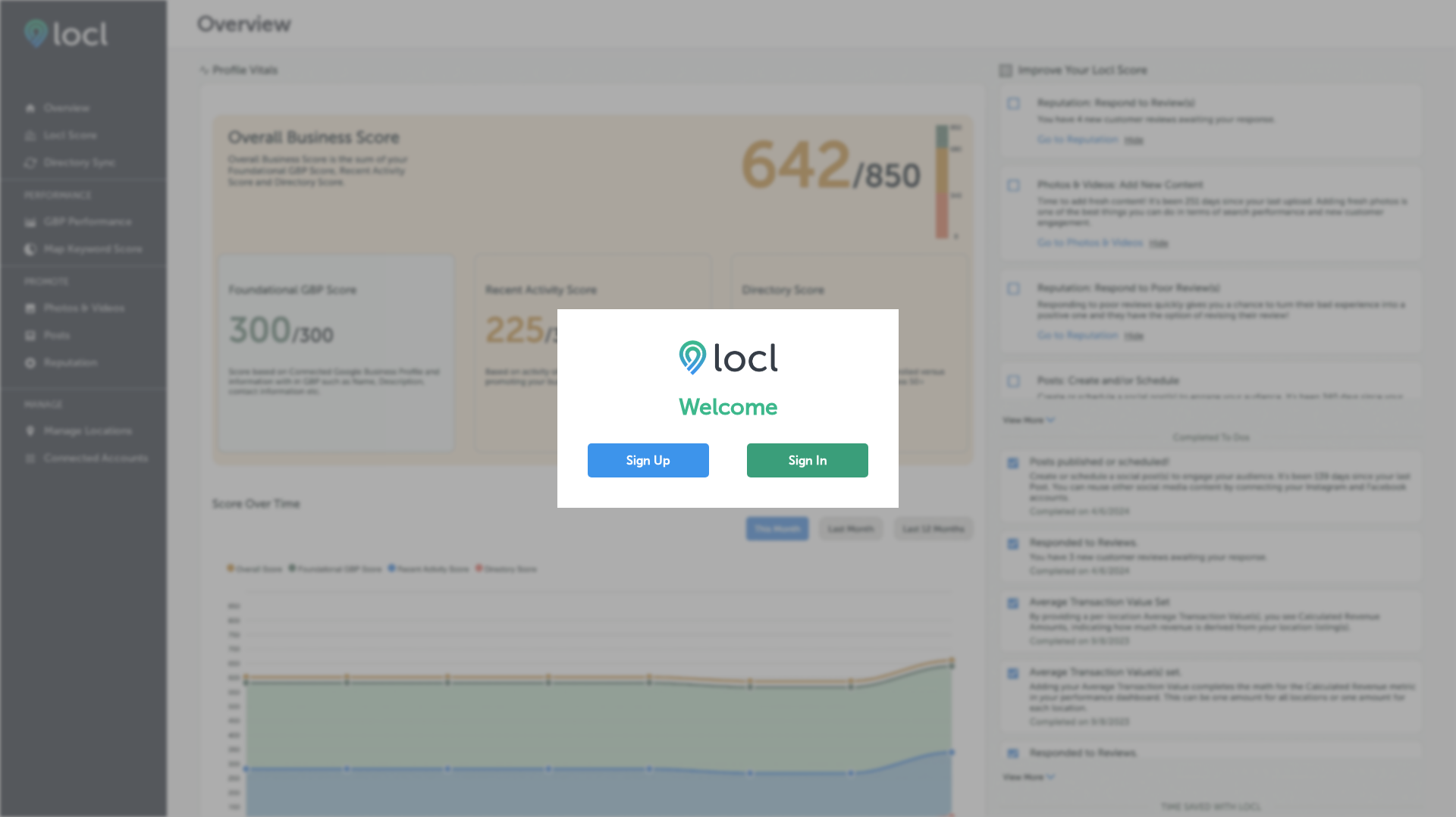
click at [802, 459] on button "Sign In" at bounding box center [807, 461] width 122 height 34
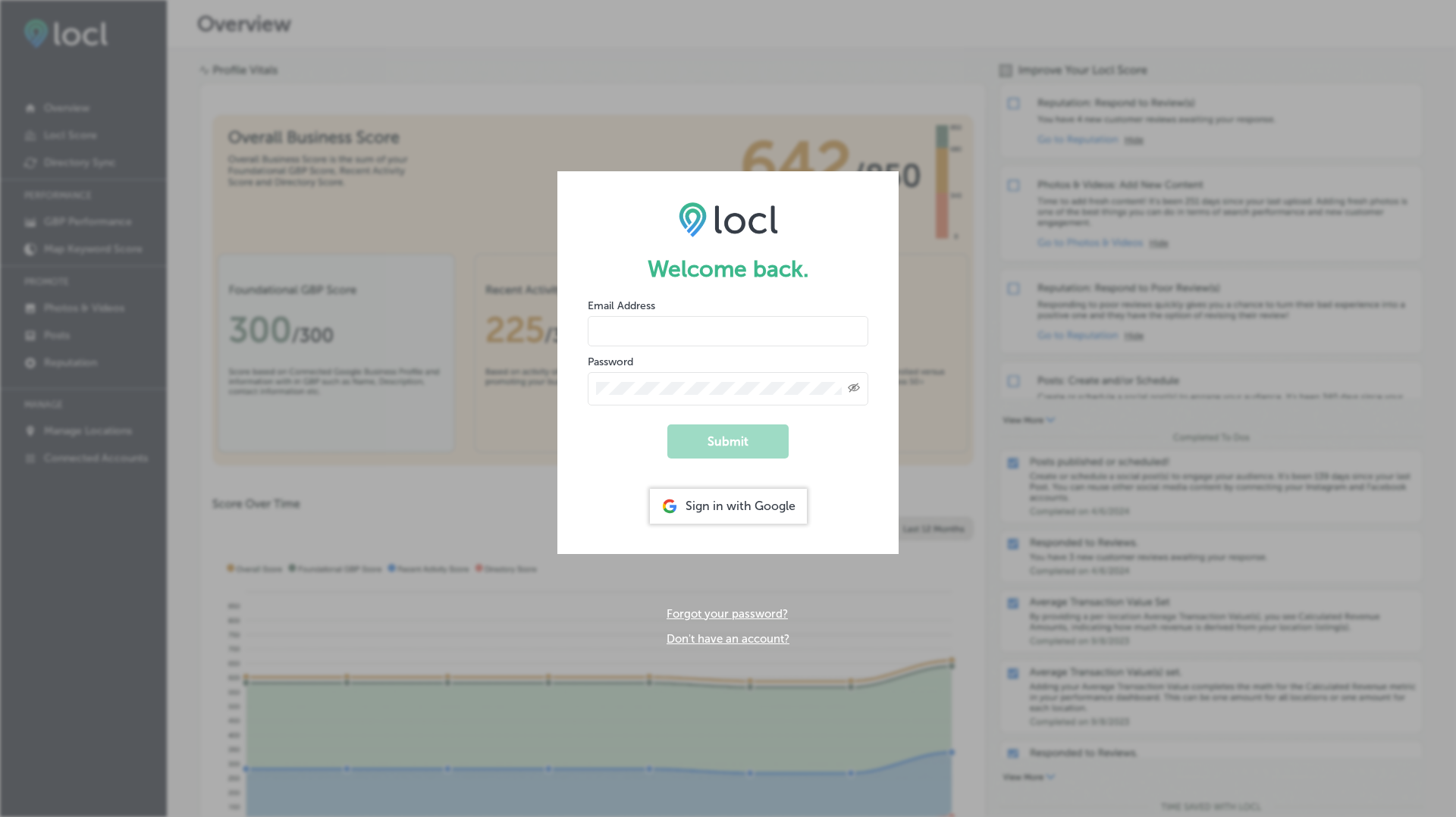
click at [655, 328] on input "email" at bounding box center [728, 332] width 281 height 31
type input "vasilikigreece69+ap01@gmail.com"
click at [668, 424] on button "Submit" at bounding box center [728, 441] width 122 height 34
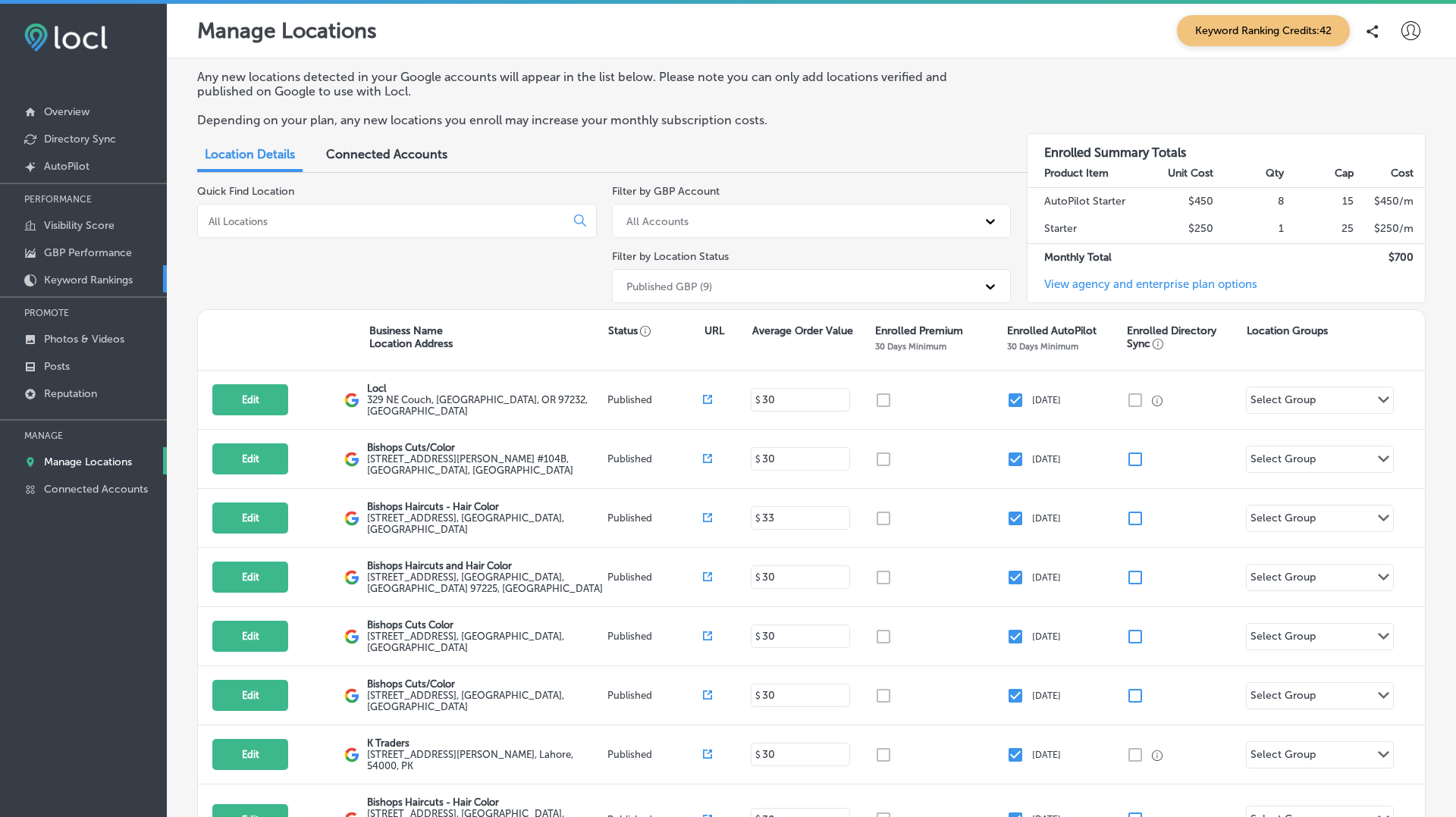
click at [61, 278] on p "Keyword Rankings" at bounding box center [88, 280] width 88 height 13
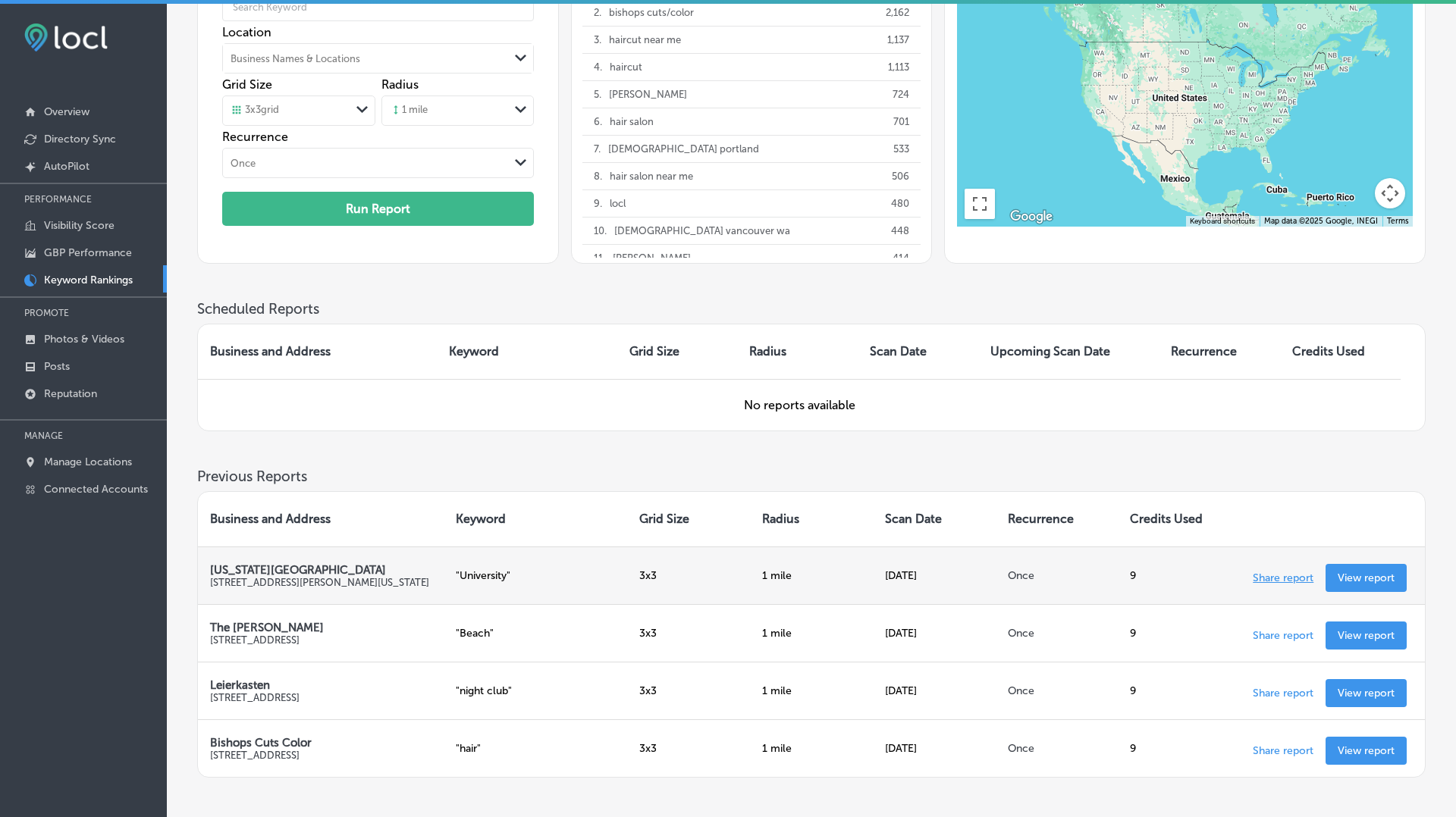
scroll to position [150, 0]
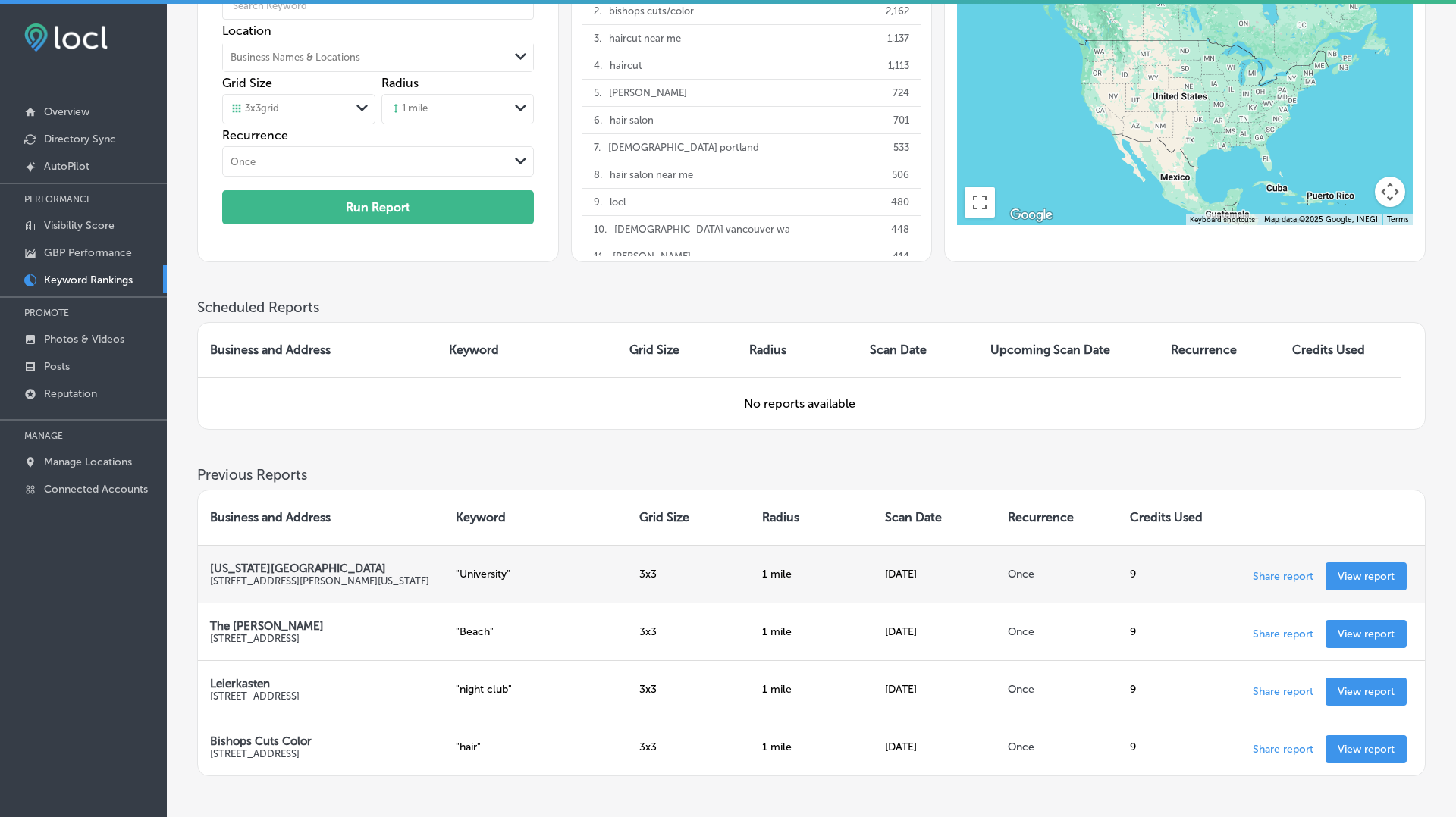
click at [1383, 581] on link "View report" at bounding box center [1366, 576] width 81 height 28
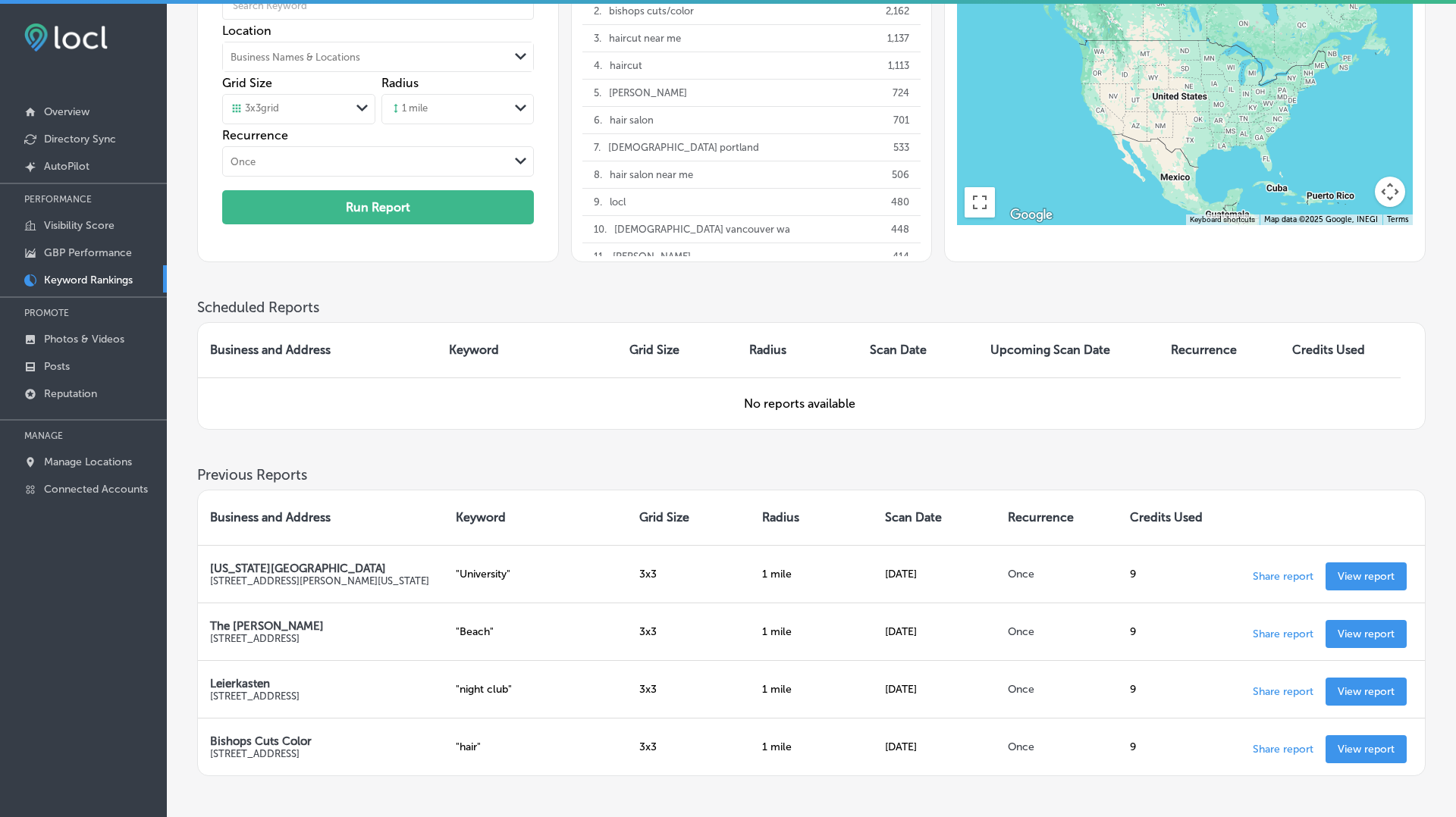
click at [715, 381] on td "No reports available" at bounding box center [799, 403] width 1203 height 52
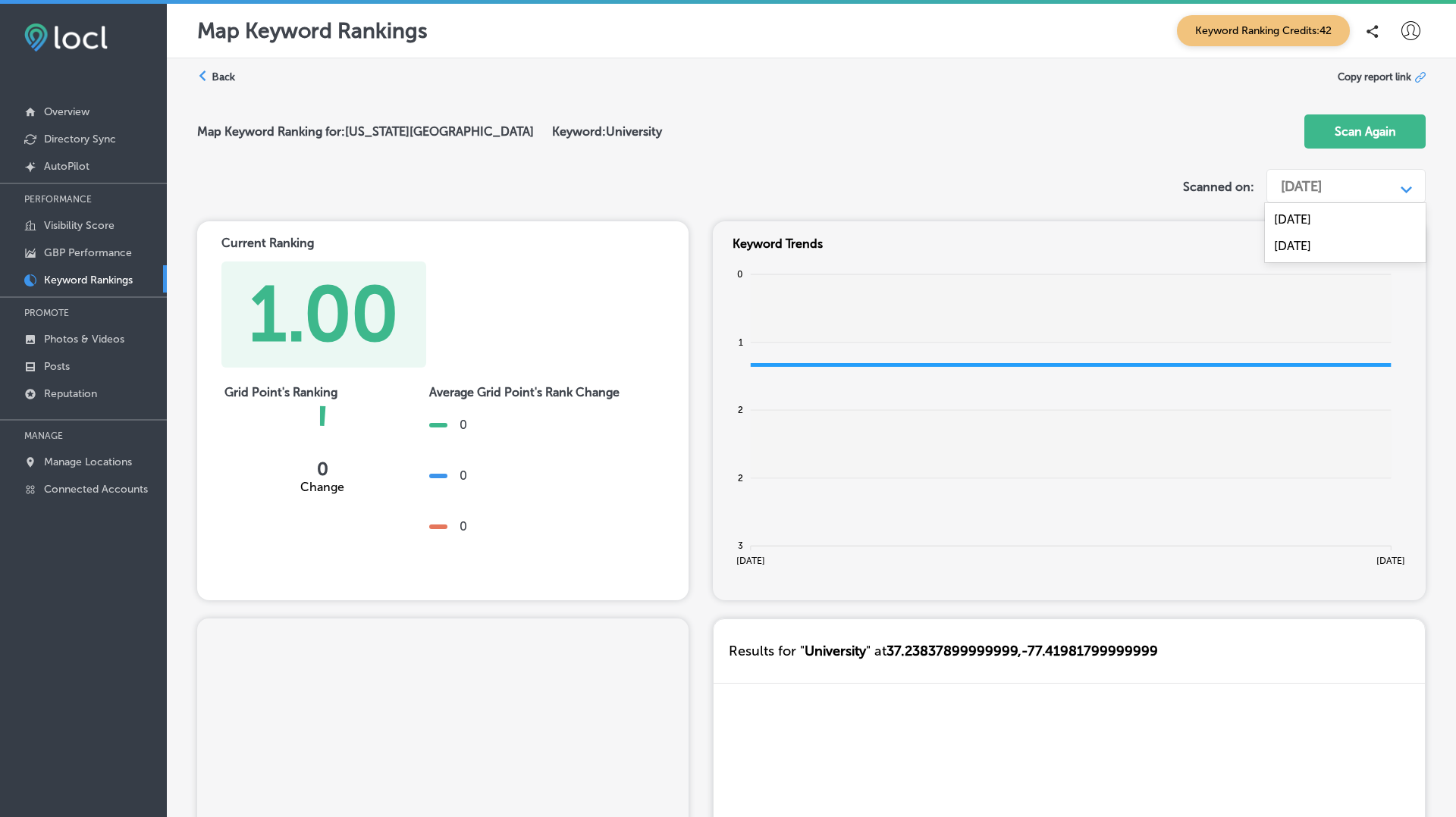
click at [1320, 179] on div "Aug 25, 2025" at bounding box center [1301, 187] width 41 height 17
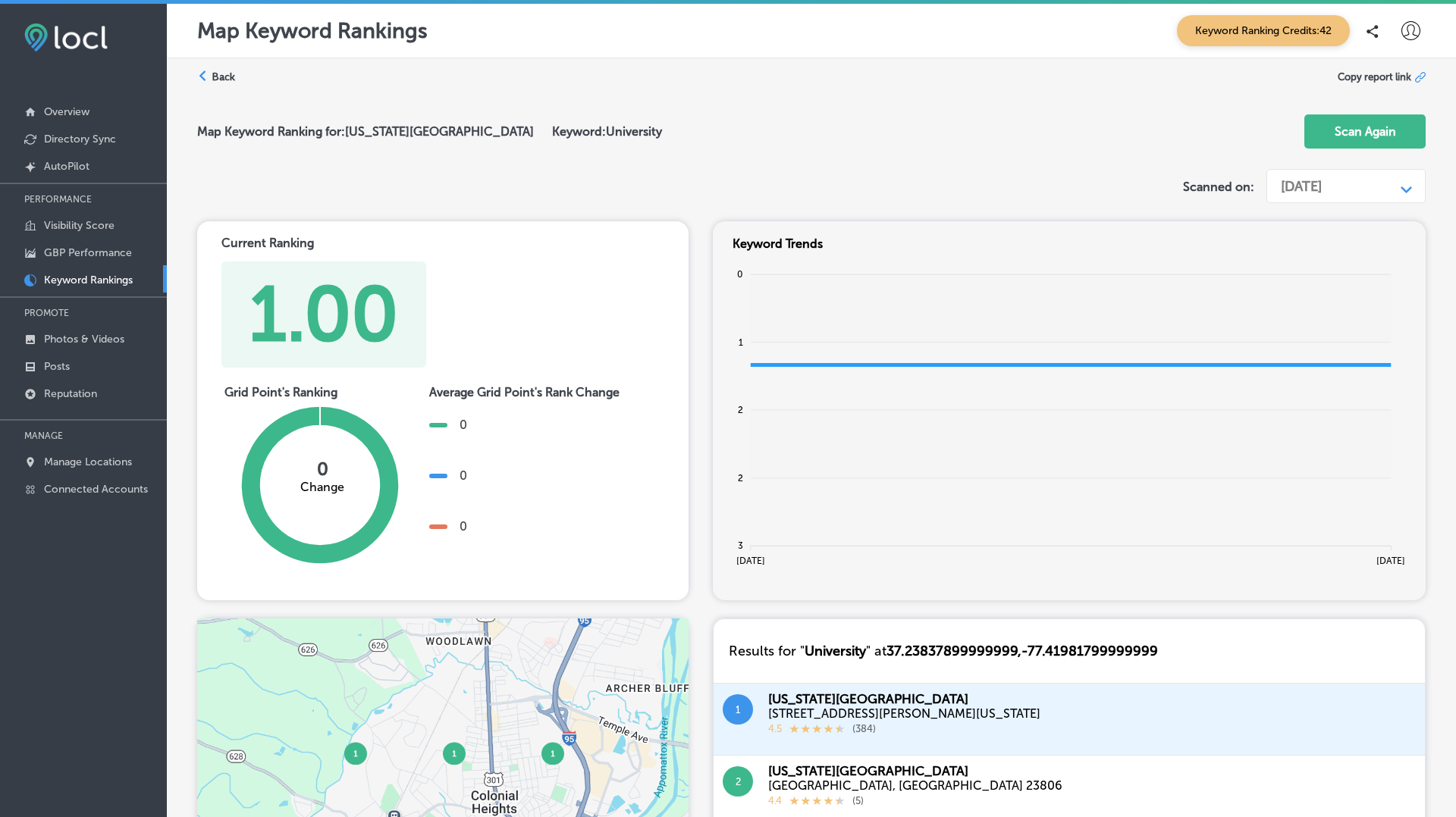
click at [1090, 135] on div "Map Keyword Ranking for: Virginia State University Keyword: University Scan Aga…" at bounding box center [811, 132] width 1229 height 60
click at [1052, 111] on div "Map Keyword Ranking for: Virginia State University Keyword: University Scan Aga…" at bounding box center [811, 132] width 1229 height 60
click at [1413, 20] on div at bounding box center [1411, 31] width 31 height 31
click at [1375, 167] on p "Log Out" at bounding box center [1378, 162] width 46 height 18
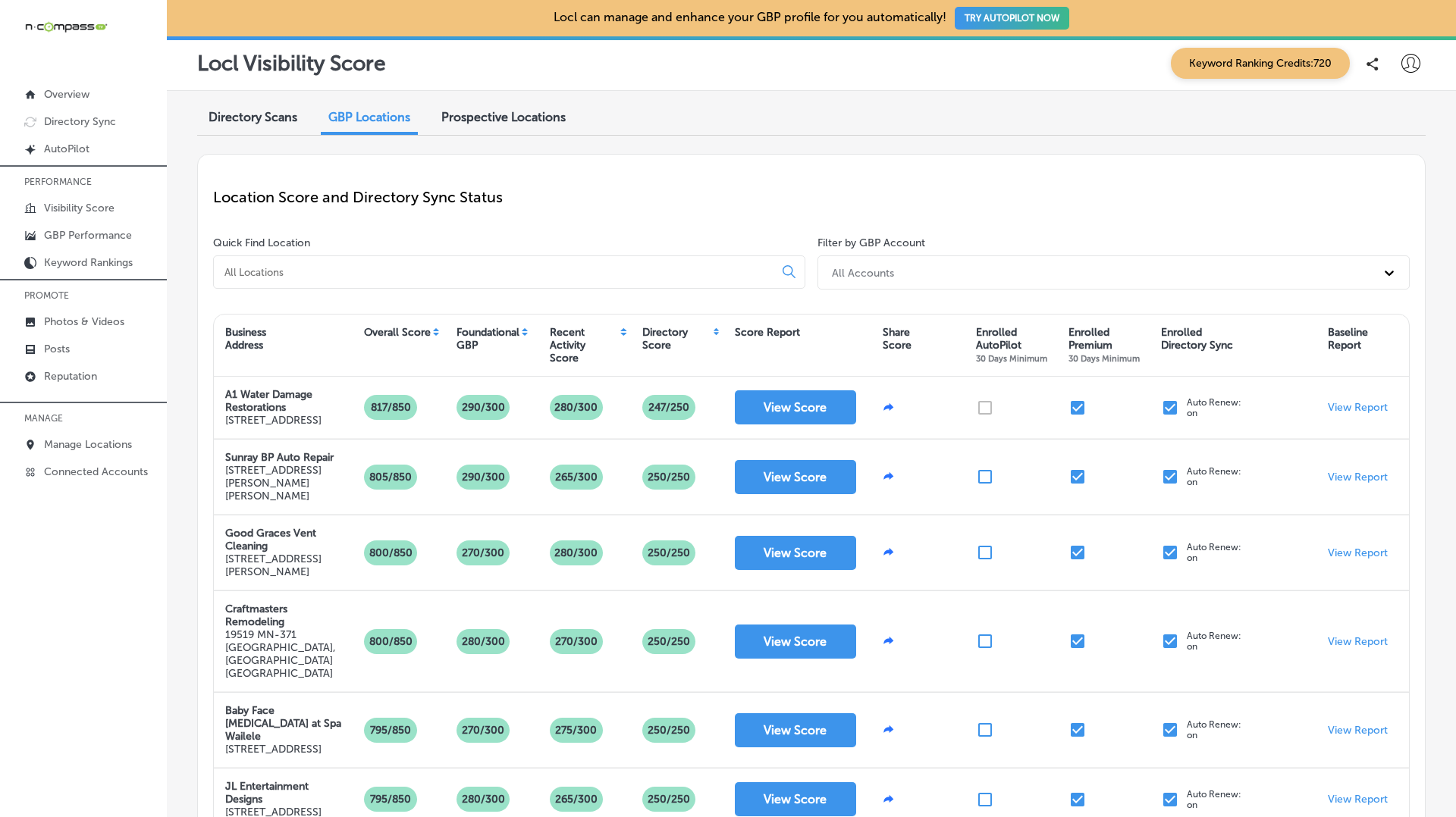
click at [778, 220] on div "Location Score and Directory Sync Status" at bounding box center [811, 197] width 1197 height 54
click at [1408, 60] on icon at bounding box center [1411, 63] width 19 height 19
click at [1383, 200] on p "Log Out" at bounding box center [1378, 195] width 46 height 18
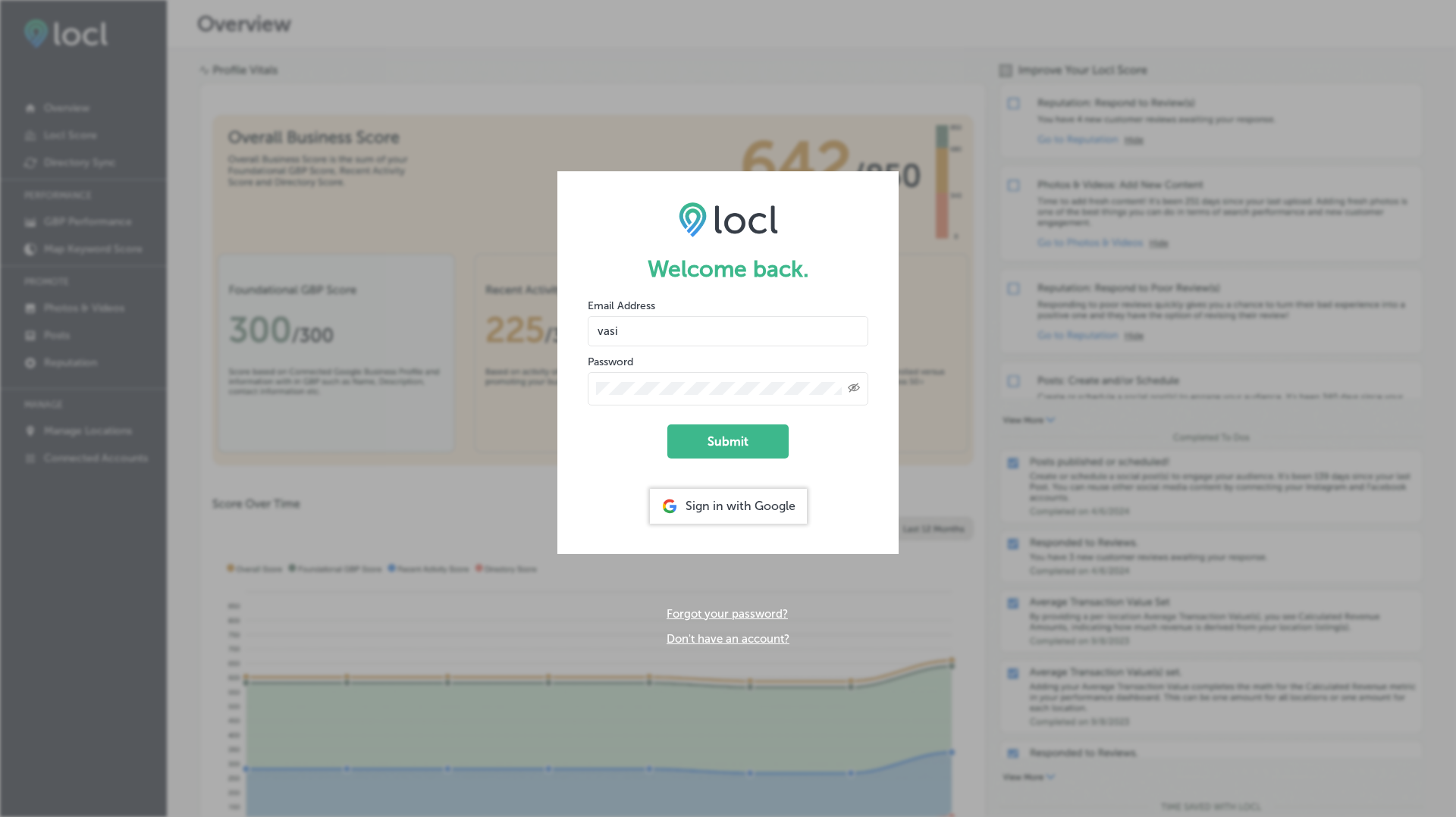
type input "[EMAIL_ADDRESS][DOMAIN_NAME]"
click at [668, 424] on button "Submit" at bounding box center [728, 441] width 122 height 34
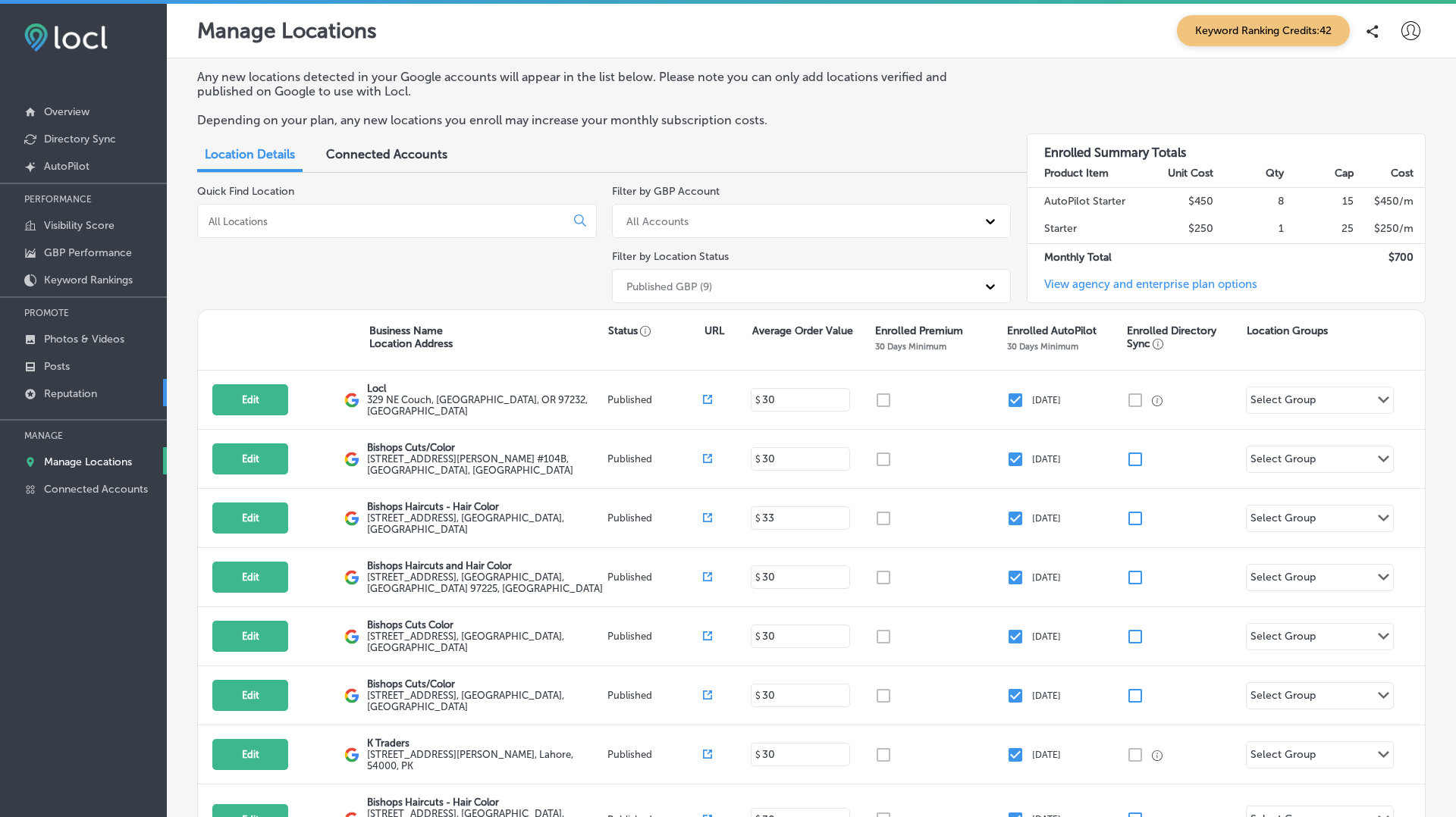
click at [70, 394] on p "Reputation" at bounding box center [71, 394] width 53 height 13
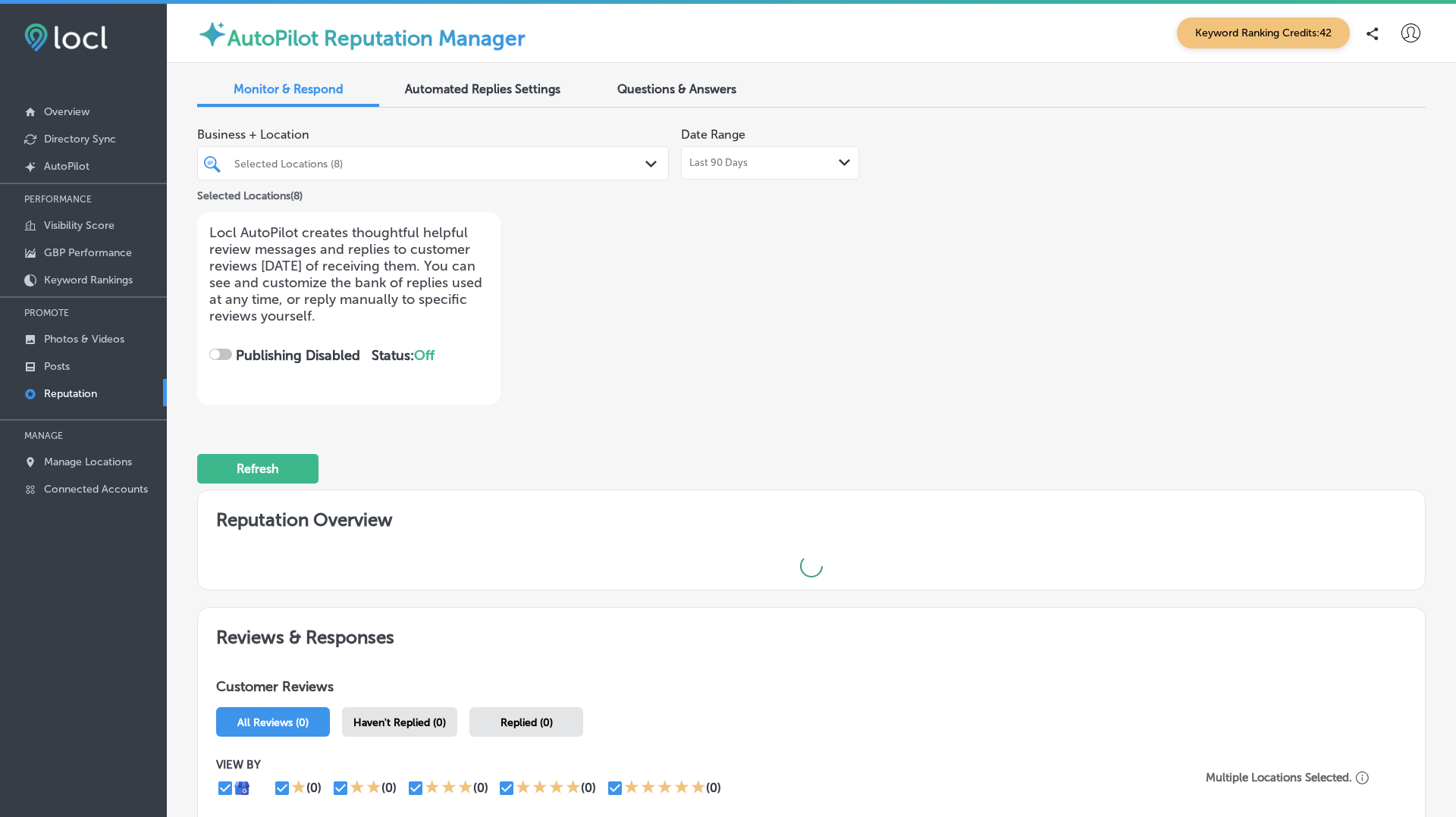
click at [668, 68] on div "Monitor & Respond Automated Replies Settings Questions & Answers Business + Loc…" at bounding box center [811, 494] width 1289 height 862
click at [665, 94] on span "Questions & Answers" at bounding box center [677, 88] width 119 height 14
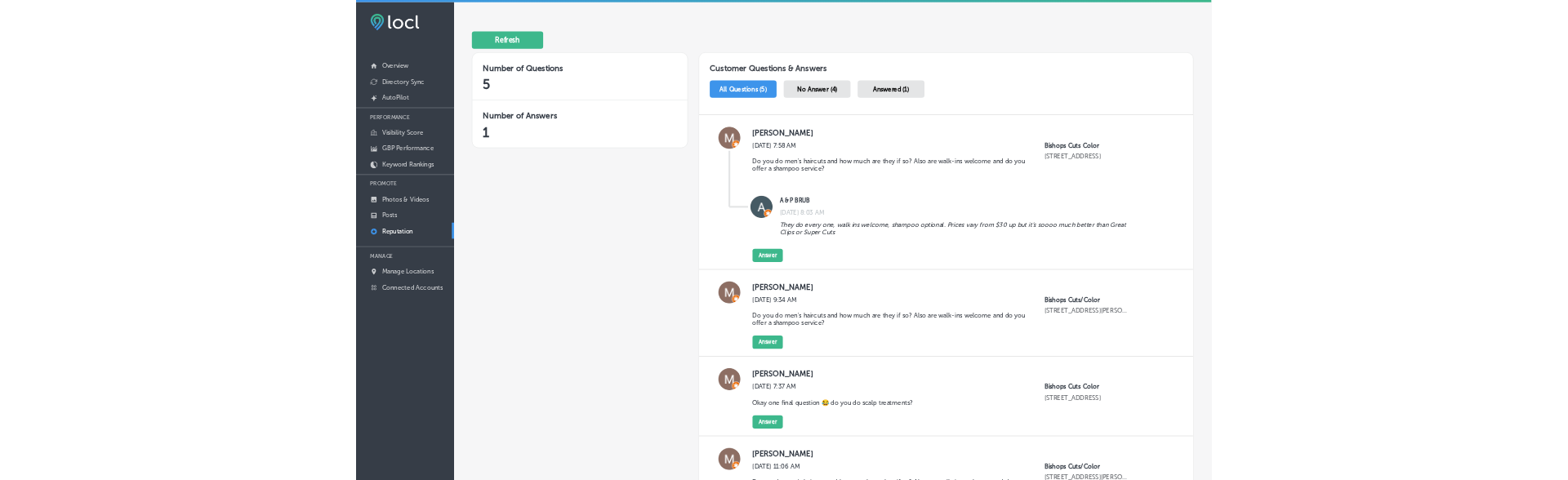
scroll to position [226, 0]
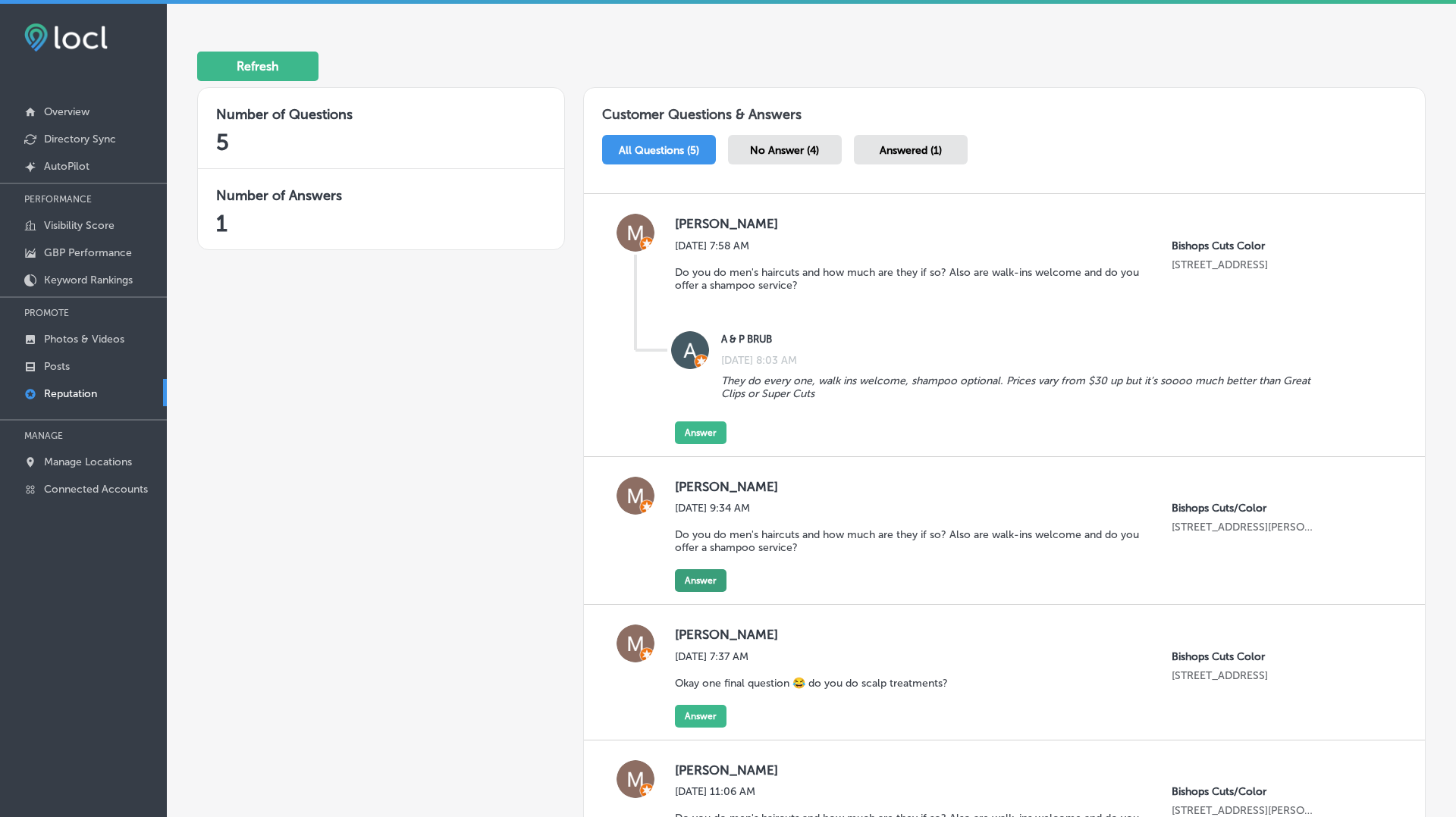
click at [705, 445] on button "Answer" at bounding box center [701, 433] width 52 height 23
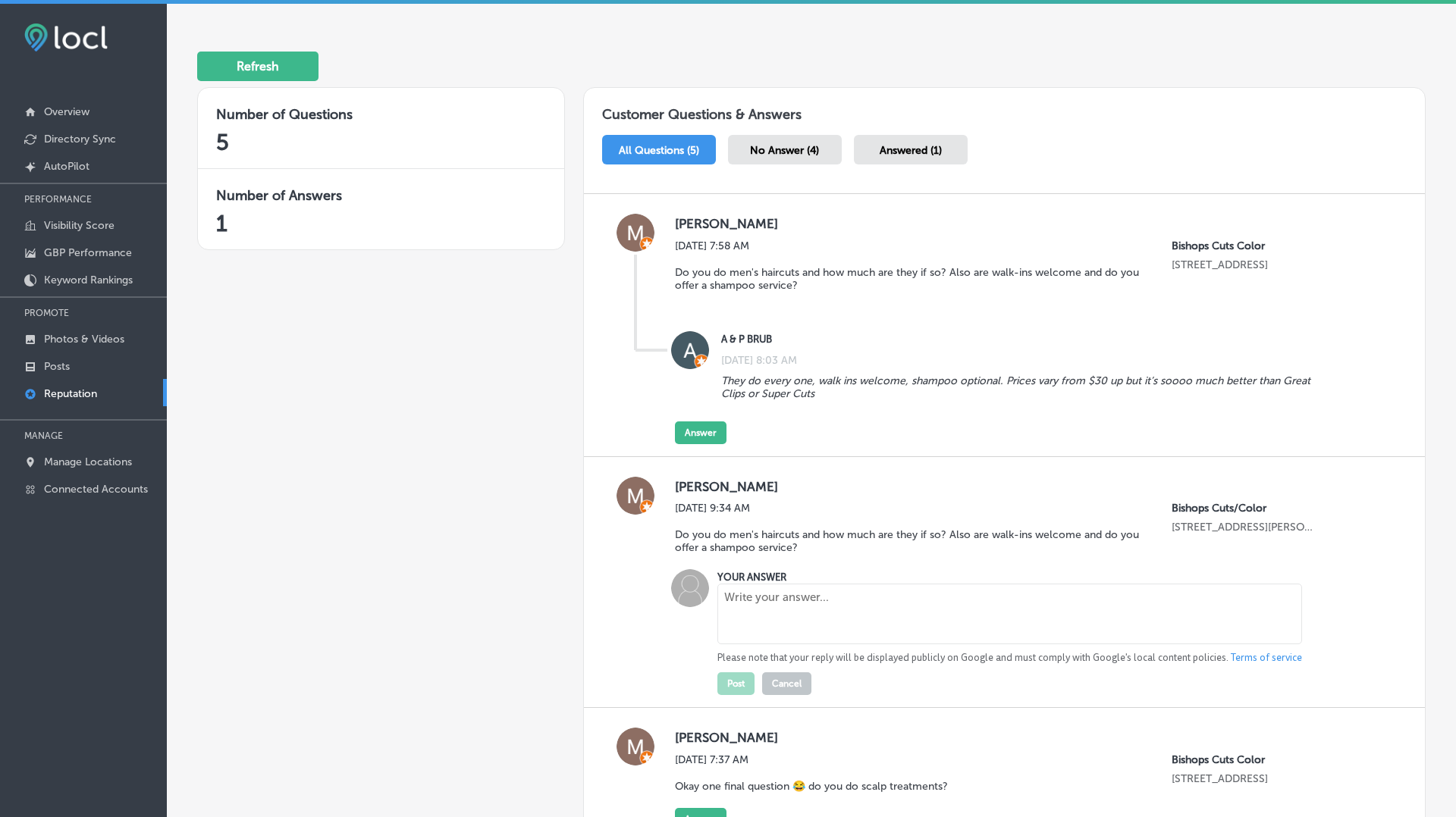
click at [753, 605] on textarea at bounding box center [1010, 614] width 584 height 60
type textarea "yes"
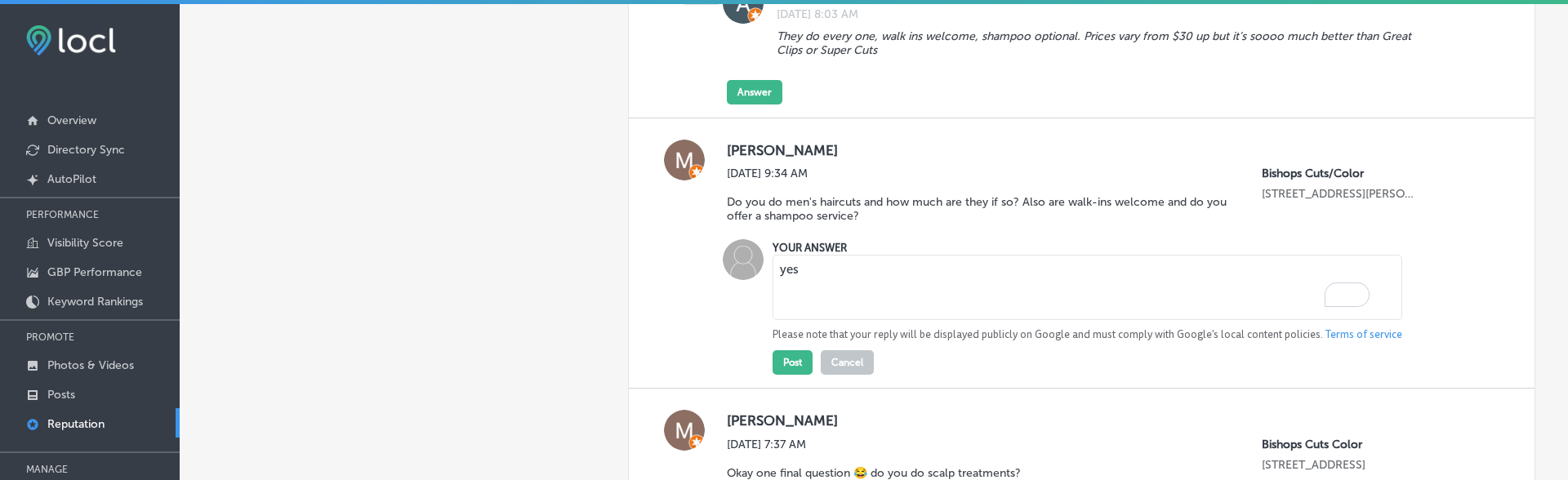
scroll to position [613, 0]
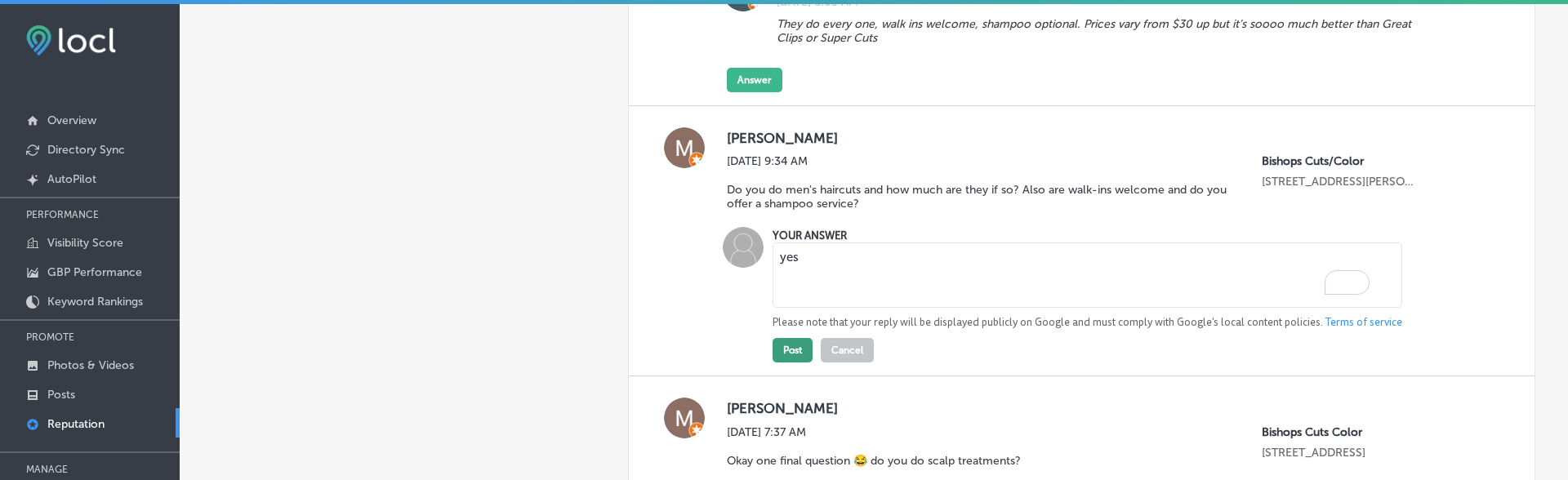
click at [793, 351] on button "Post" at bounding box center [793, 350] width 40 height 25
click at [847, 352] on button "Cancel" at bounding box center [847, 350] width 53 height 25
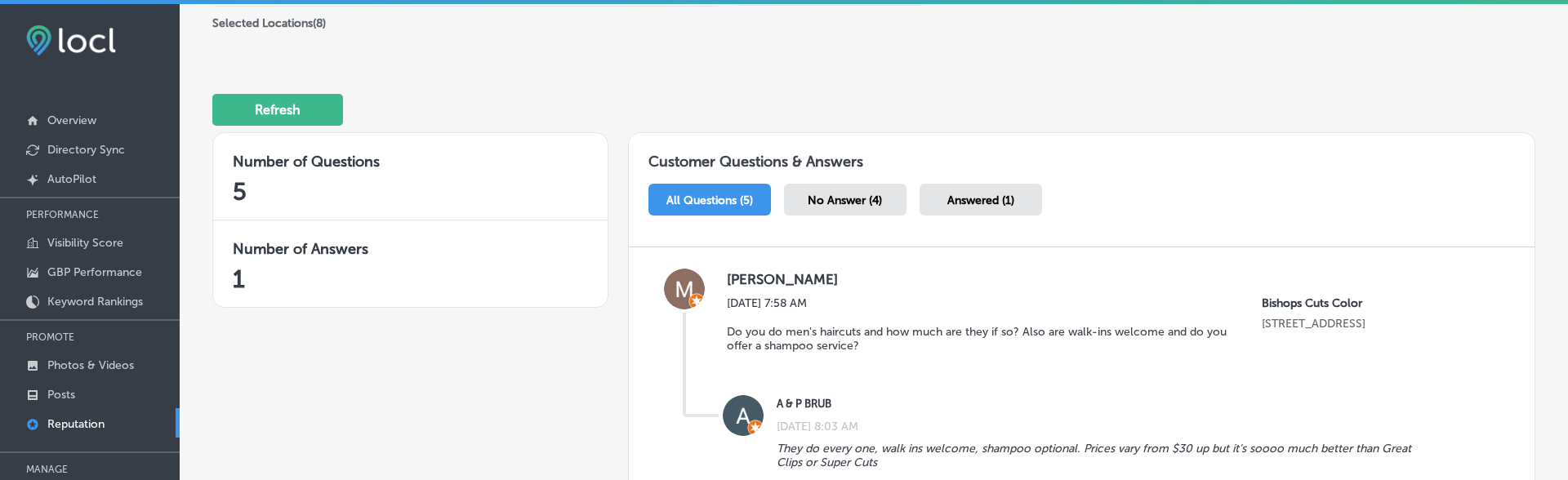
scroll to position [0, 0]
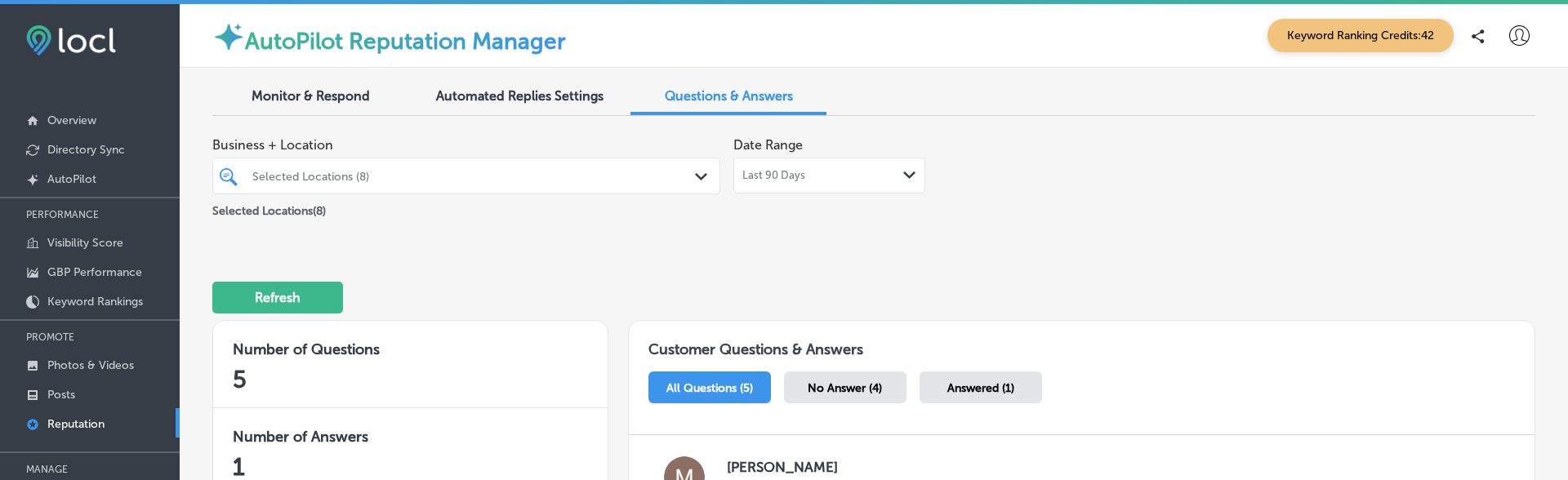
click at [782, 168] on div "Last 90 Days Path Created with Sketch." at bounding box center [830, 175] width 192 height 36
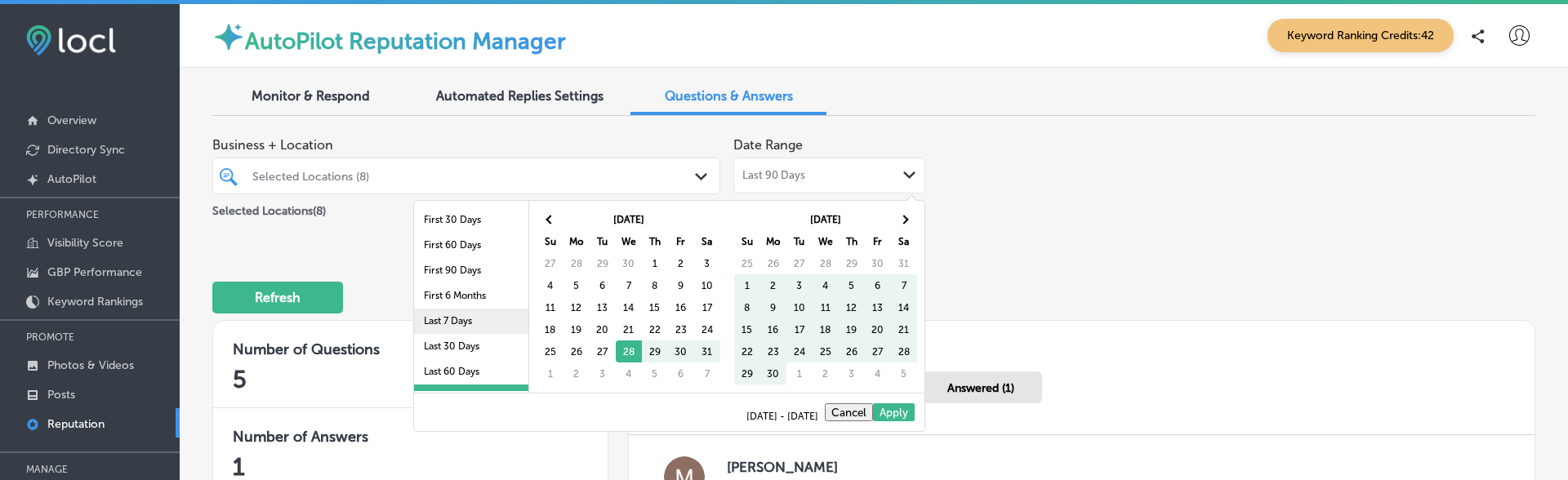
scroll to position [94, 0]
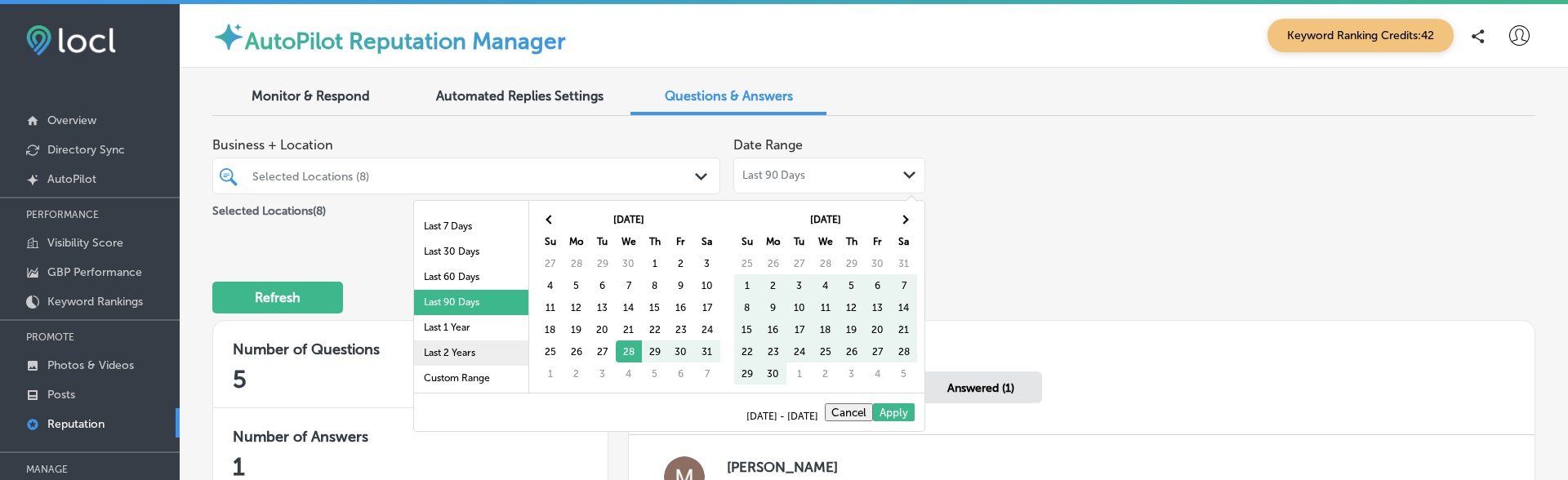
click at [458, 358] on li "Last 2 Years" at bounding box center [471, 354] width 114 height 26
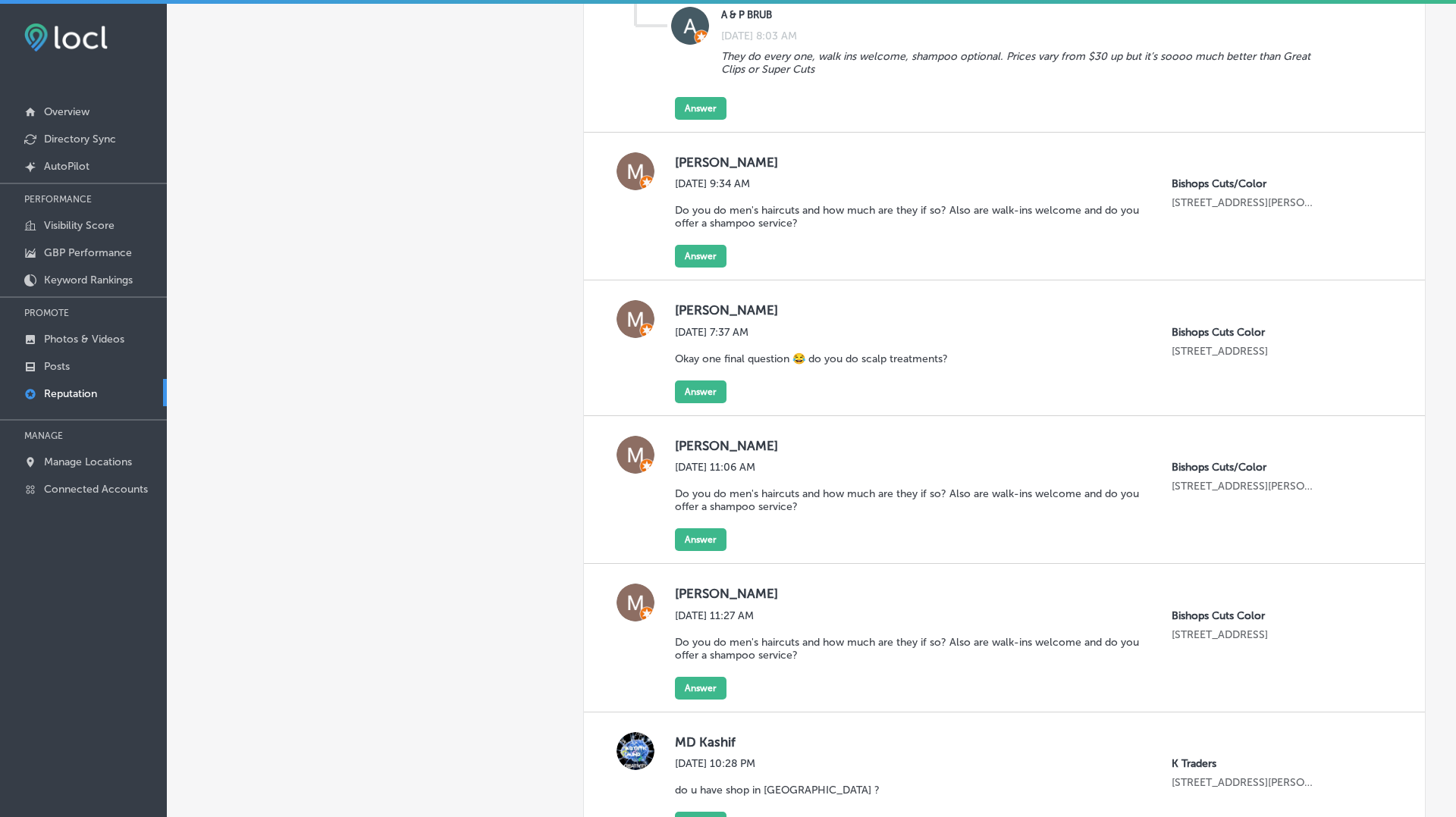
scroll to position [0, 0]
